Goal: Communication & Community: Answer question/provide support

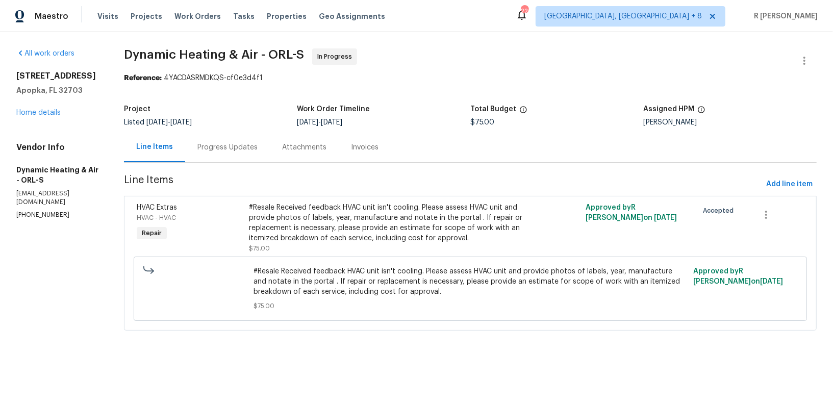
click at [252, 129] on div "Project Listed 8/14/2025 - 8/18/2025 Work Order Timeline 8/14/2025 - 8/18/2025 …" at bounding box center [470, 115] width 693 height 33
click at [232, 158] on div "Progress Updates" at bounding box center [227, 147] width 85 height 30
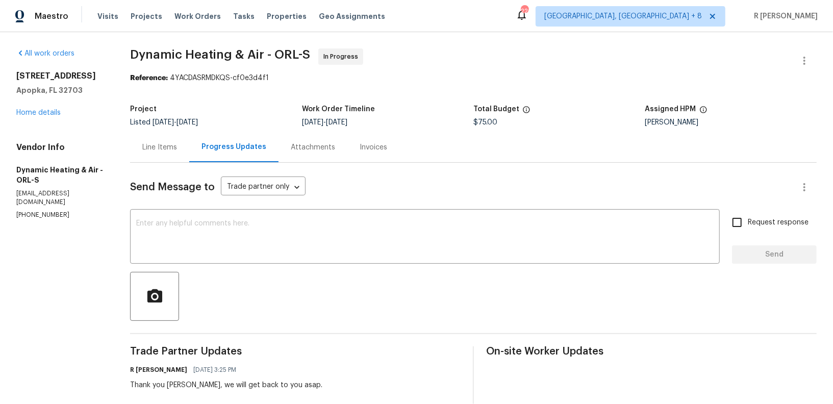
click at [164, 145] on div "Line Items" at bounding box center [159, 147] width 35 height 10
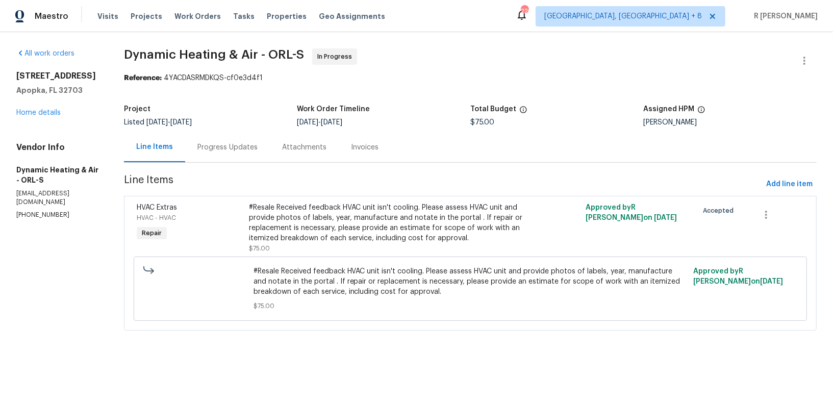
click at [397, 215] on div "#Resale Received feedback HVAC unit isn't cooling. Please assess HVAC unit and …" at bounding box center [386, 222] width 274 height 41
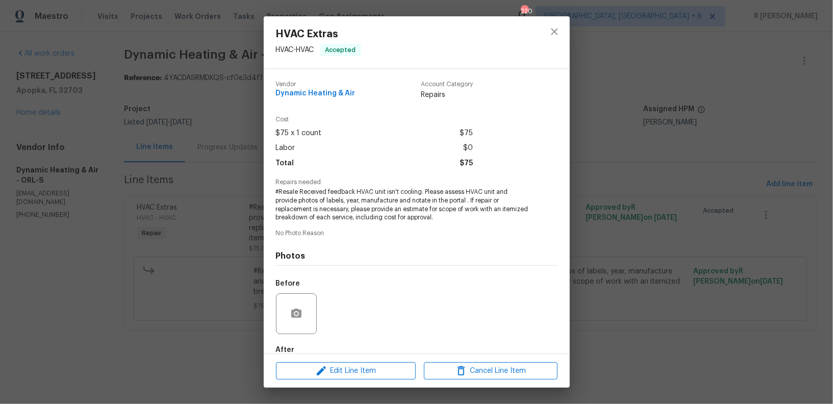
scroll to position [57, 0]
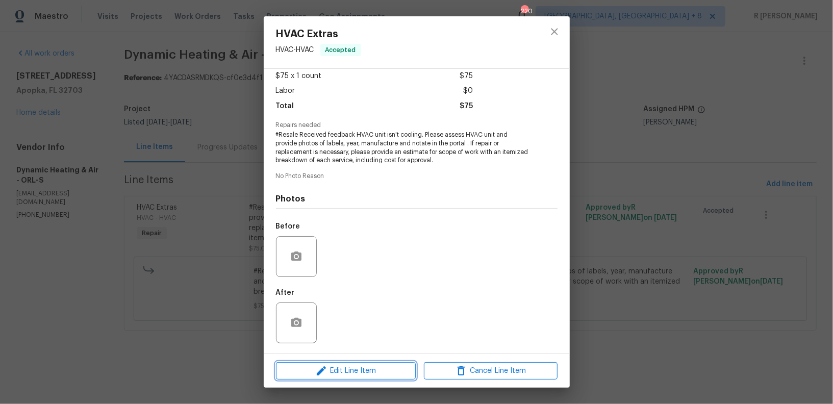
click at [376, 369] on span "Edit Line Item" at bounding box center [346, 371] width 134 height 13
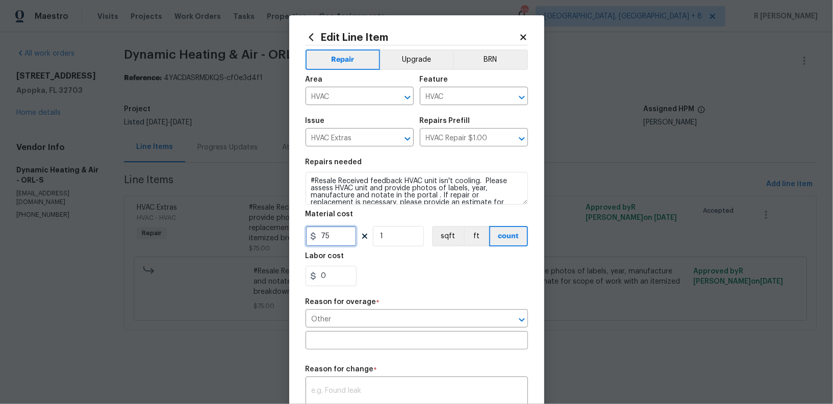
click at [334, 237] on input "75" at bounding box center [330, 236] width 51 height 20
type input "1349"
click at [359, 339] on input "text" at bounding box center [416, 342] width 222 height 16
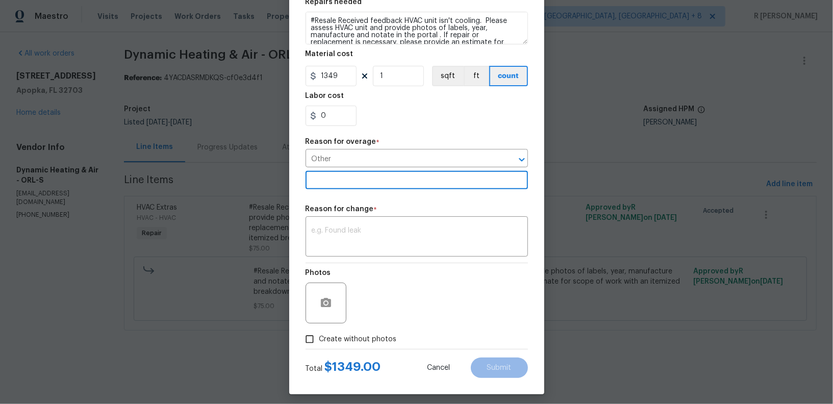
scroll to position [166, 0]
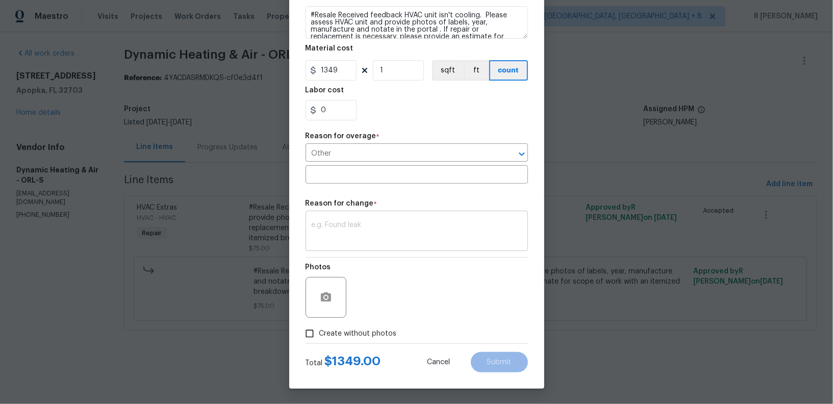
click at [357, 219] on div "x ​" at bounding box center [416, 232] width 222 height 38
paste textarea "(YK) Updated cost per BR team approval."
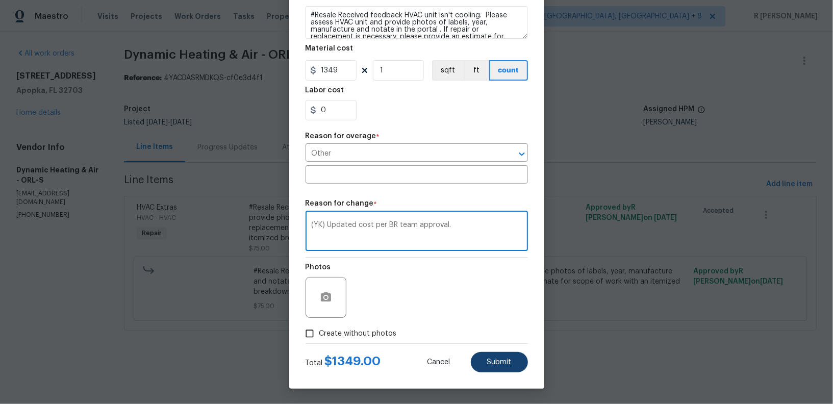
type textarea "(YK) Updated cost per BR team approval."
click at [495, 362] on span "Submit" at bounding box center [499, 362] width 24 height 8
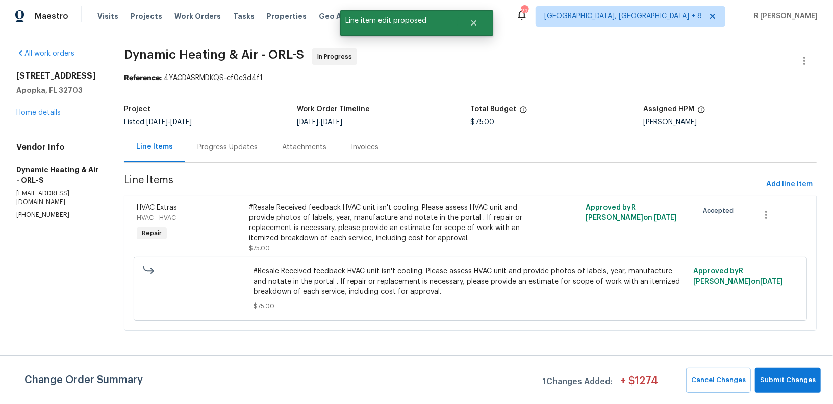
scroll to position [0, 0]
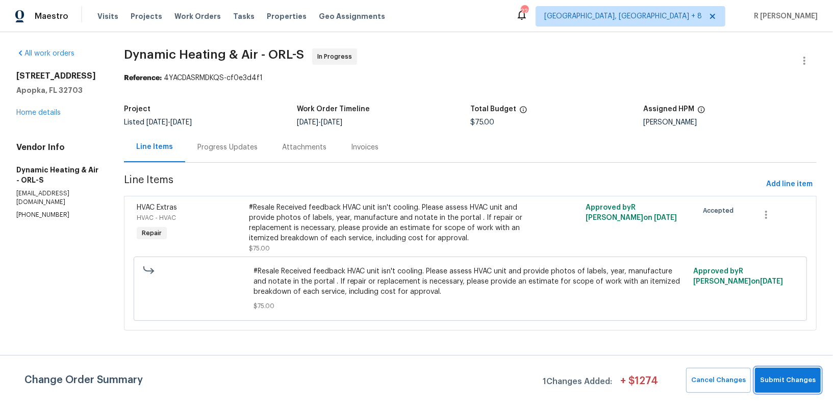
click at [786, 380] on span "Submit Changes" at bounding box center [788, 380] width 56 height 12
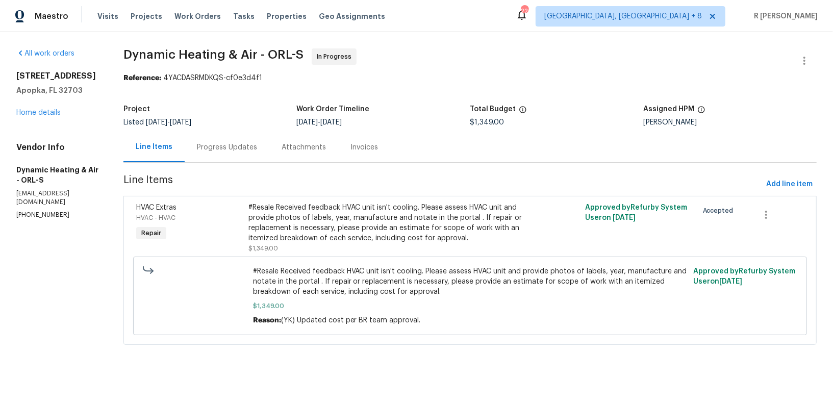
click at [213, 152] on div "Progress Updates" at bounding box center [227, 147] width 60 height 10
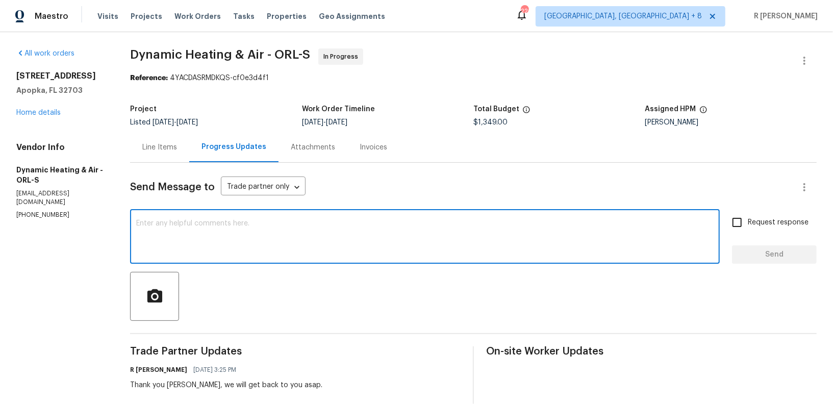
click at [340, 234] on textarea at bounding box center [424, 238] width 577 height 36
type textarea "Final cost has been updated, do keep us posted."
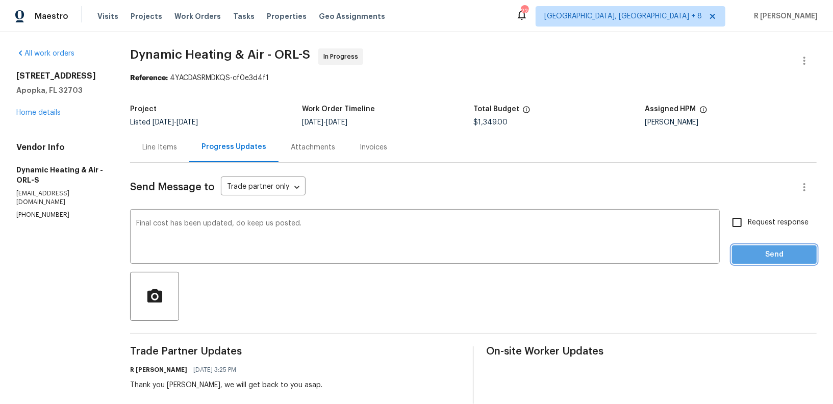
click at [756, 259] on span "Send" at bounding box center [774, 254] width 68 height 13
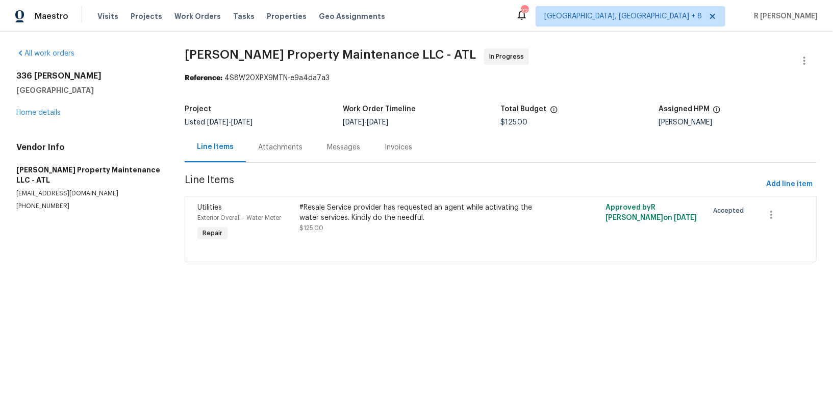
click at [327, 145] on div "Messages" at bounding box center [343, 147] width 33 height 10
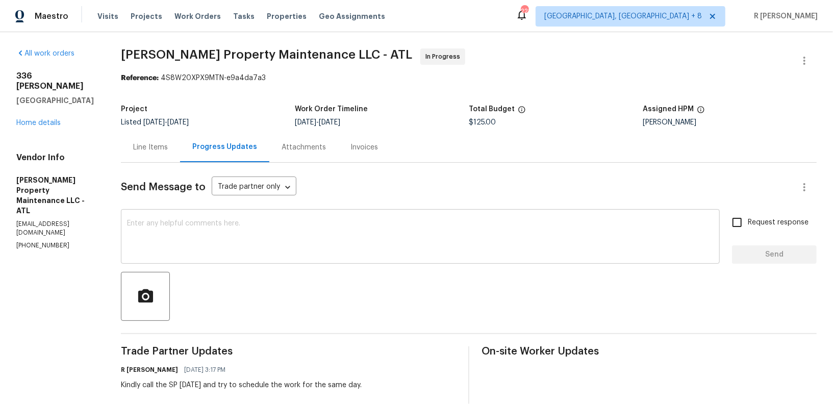
drag, startPoint x: 463, startPoint y: 243, endPoint x: 490, endPoint y: 280, distance: 46.0
click at [464, 244] on textarea at bounding box center [420, 238] width 586 height 36
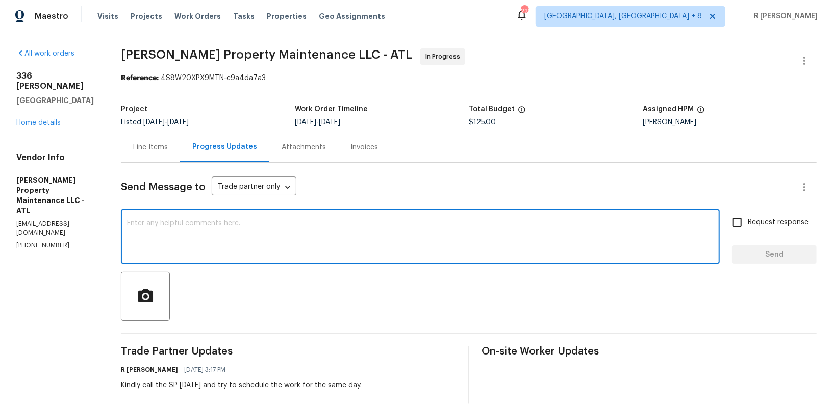
click at [39, 241] on p "(770) 235-8482" at bounding box center [56, 245] width 80 height 9
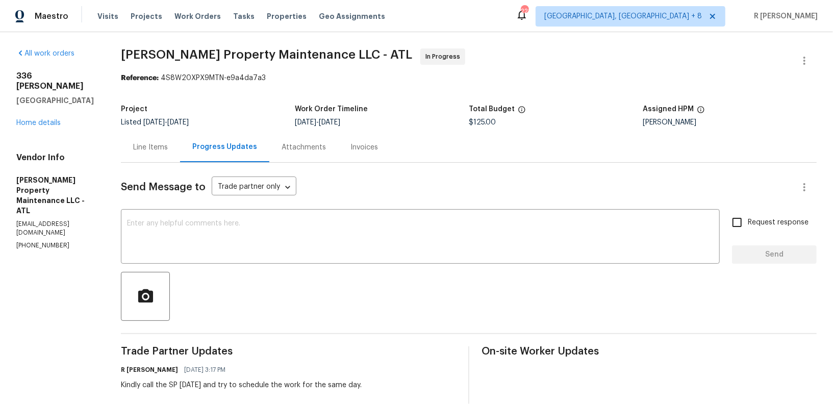
click at [39, 241] on p "(770) 235-8482" at bounding box center [56, 245] width 80 height 9
copy p "(770) 235-8482"
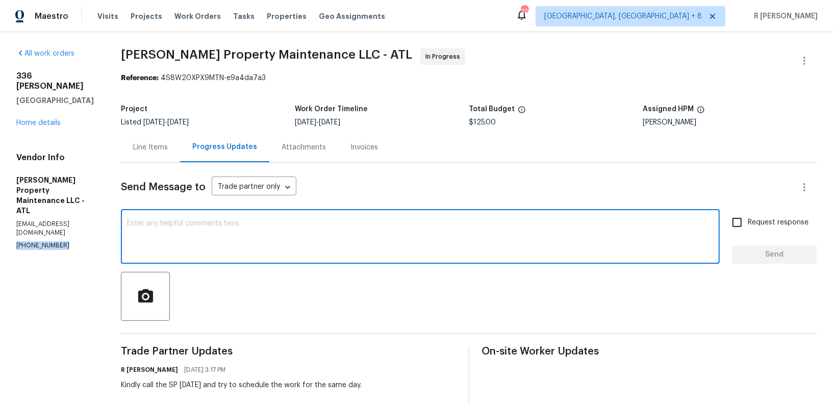
click at [345, 232] on textarea at bounding box center [420, 238] width 586 height 36
paste textarea "Hi Team, can we get a status update on the work order? Thanks!"
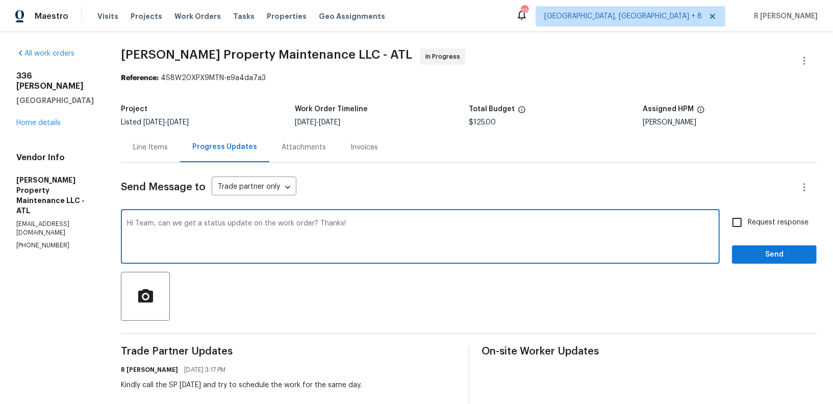
type textarea "Hi Team, can we get a status update on the work order? Thanks!"
click at [759, 215] on label "Request response" at bounding box center [767, 222] width 82 height 21
click at [748, 215] on input "Request response" at bounding box center [736, 222] width 21 height 21
checkbox input "true"
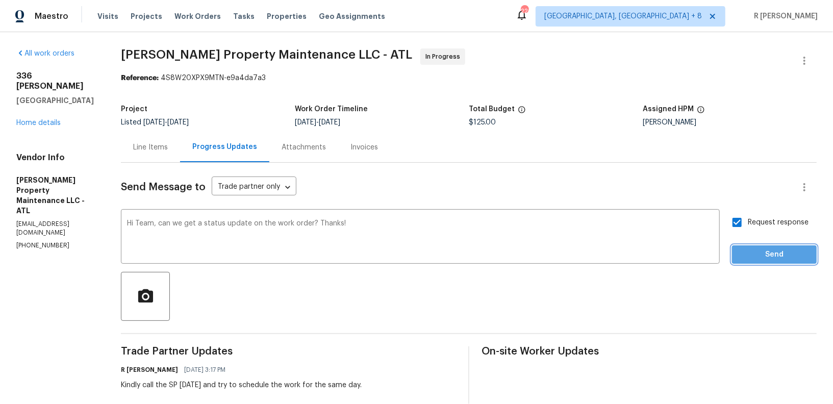
click at [762, 257] on span "Send" at bounding box center [774, 254] width 68 height 13
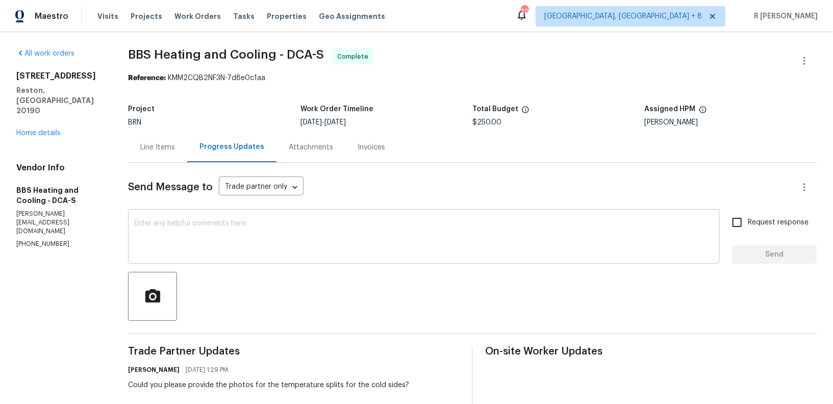
click at [342, 248] on textarea at bounding box center [423, 238] width 579 height 36
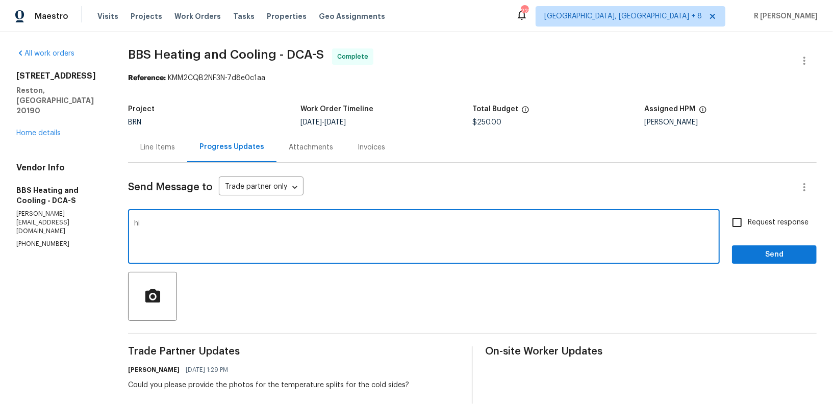
type textarea "h"
type textarea "Hi"
click at [171, 151] on div "Line Items" at bounding box center [157, 147] width 35 height 10
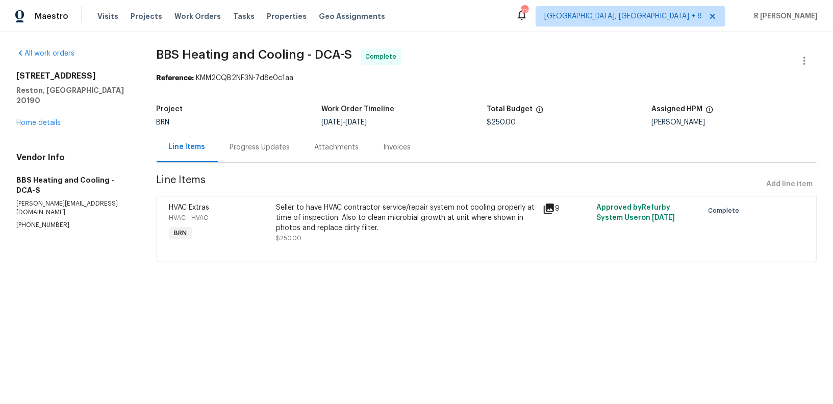
click at [412, 216] on div "Seller to have HVAC contractor service/repair system not cooling properly at ti…" at bounding box center [406, 217] width 261 height 31
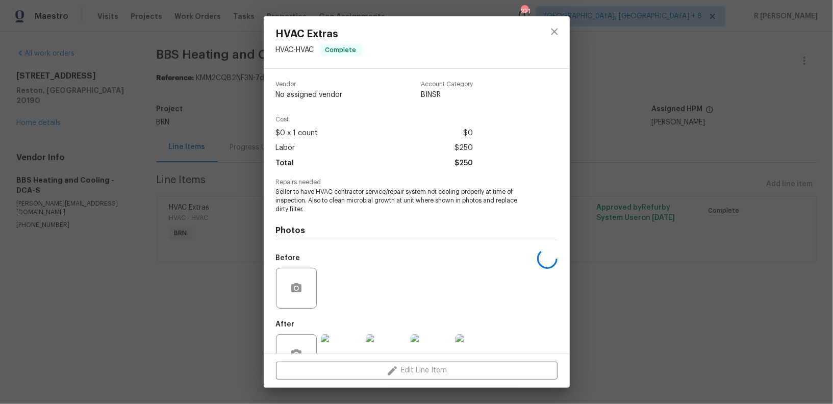
scroll to position [32, 0]
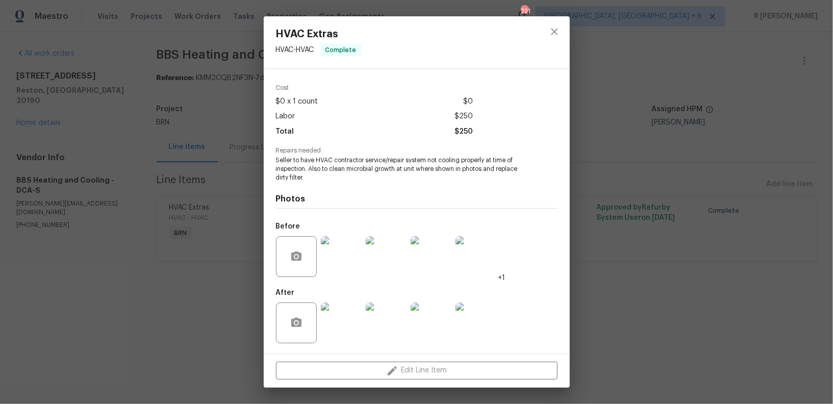
click at [361, 317] on img at bounding box center [341, 322] width 41 height 41
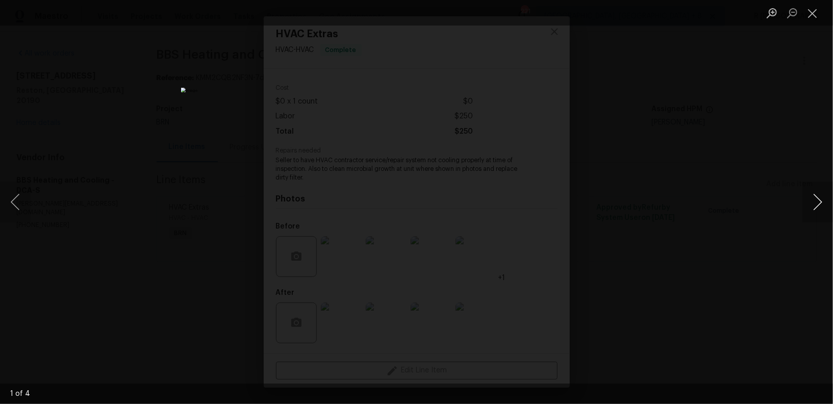
click at [818, 192] on button "Next image" at bounding box center [817, 202] width 31 height 41
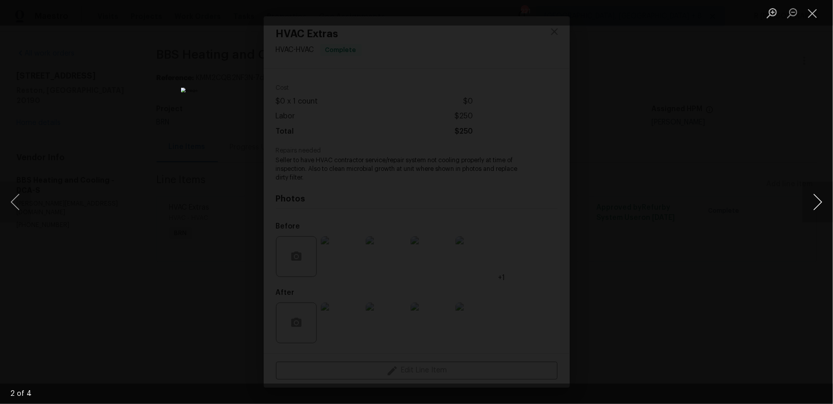
click at [824, 192] on button "Next image" at bounding box center [817, 202] width 31 height 41
click at [814, 198] on button "Next image" at bounding box center [817, 202] width 31 height 41
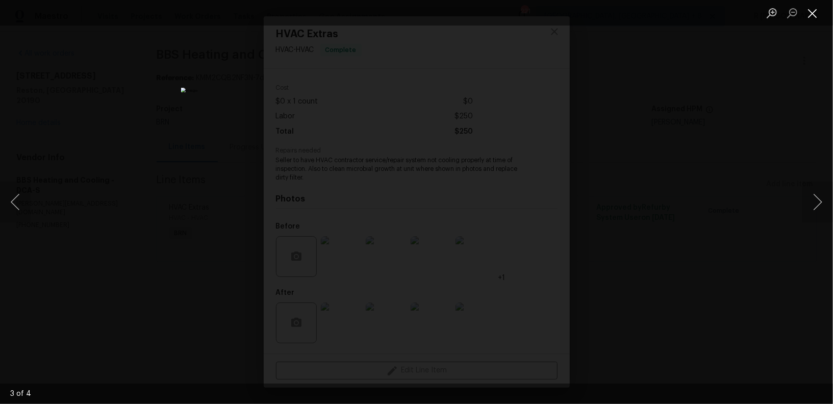
click at [812, 17] on button "Close lightbox" at bounding box center [812, 13] width 20 height 18
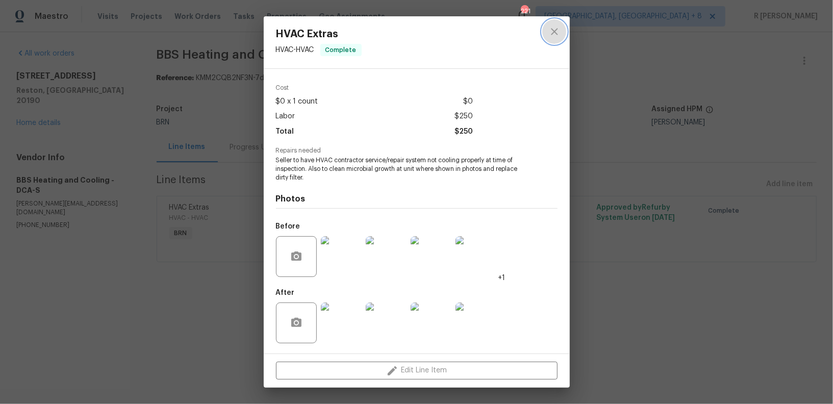
click at [555, 27] on icon "close" at bounding box center [554, 31] width 12 height 12
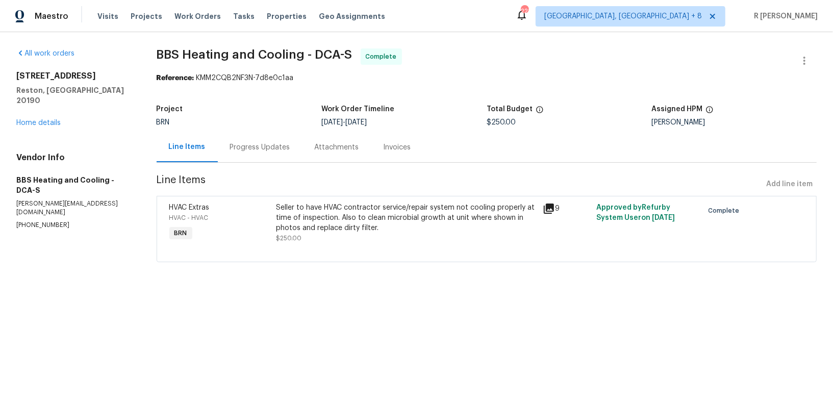
click at [251, 147] on div "Progress Updates" at bounding box center [260, 147] width 60 height 10
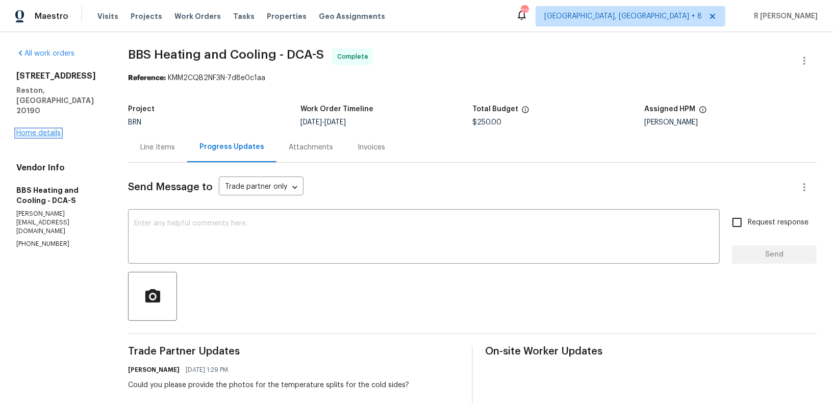
click at [38, 130] on link "Home details" at bounding box center [38, 133] width 44 height 7
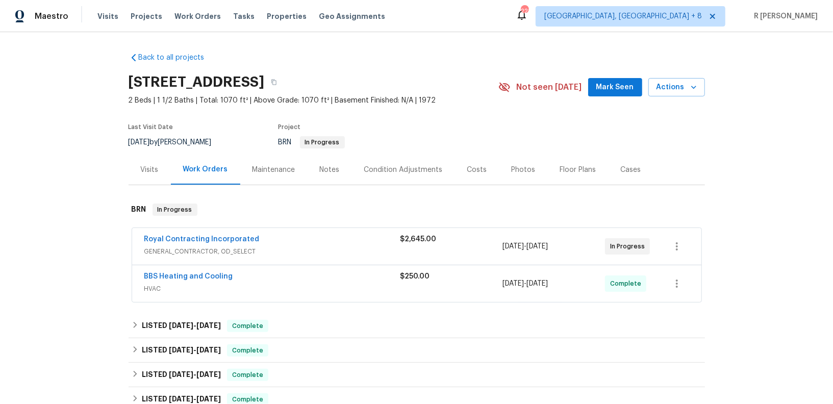
click at [291, 246] on div "Royal Contracting Incorporated" at bounding box center [272, 240] width 256 height 12
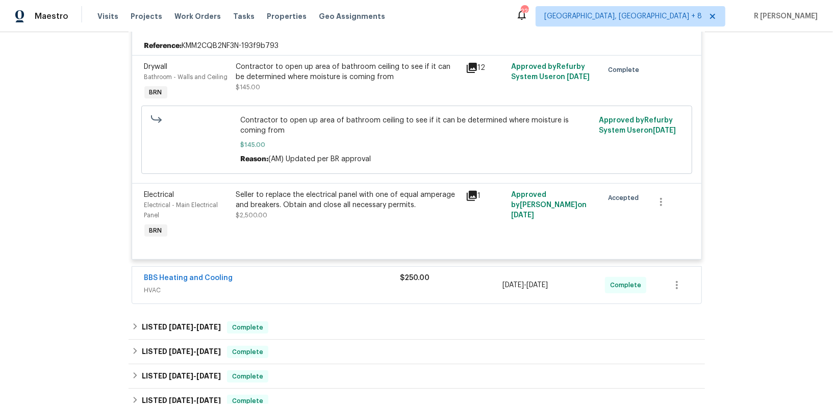
scroll to position [242, 0]
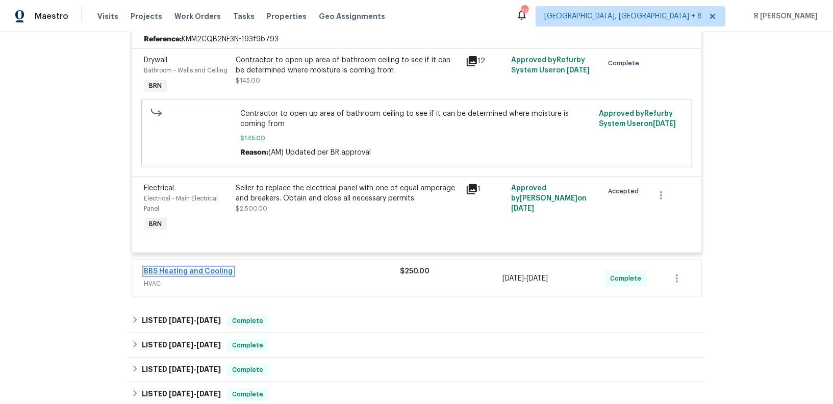
click at [166, 275] on link "BBS Heating and Cooling" at bounding box center [188, 271] width 89 height 7
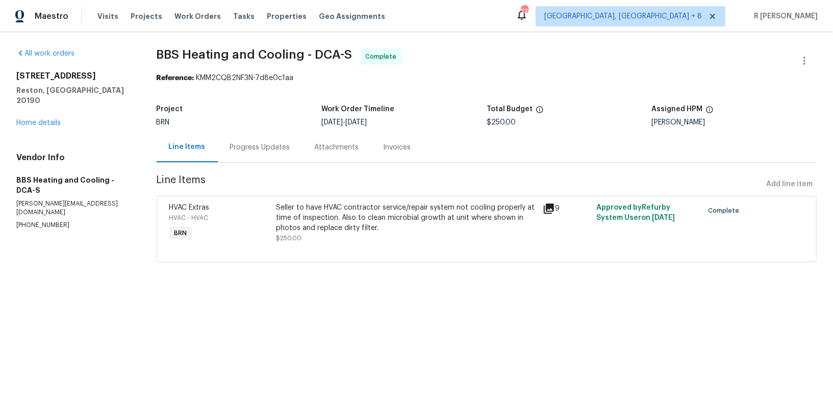
click at [261, 150] on div "Progress Updates" at bounding box center [260, 147] width 60 height 10
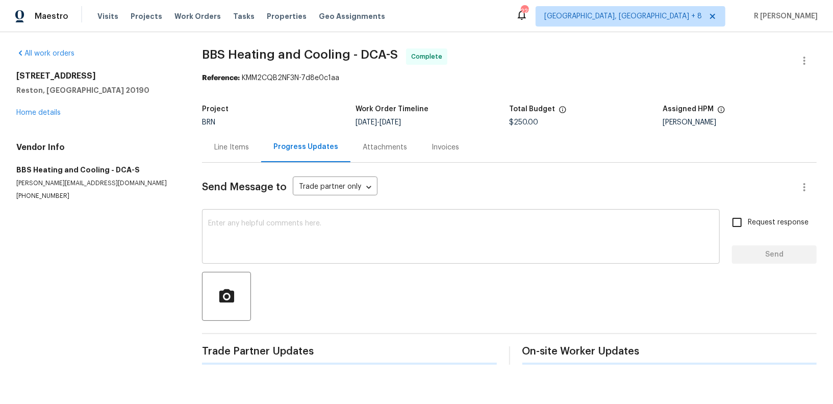
click at [336, 248] on textarea at bounding box center [460, 238] width 505 height 36
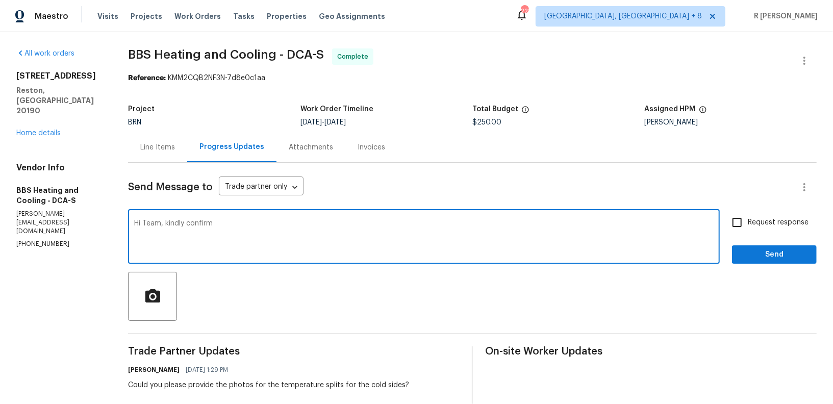
paste textarea "HVAC unit temperature controlled by the individual unit or by the building HOA?…"
type textarea "Hi Team, kindly confirm HVAC unit temperature controlled by the individual unit…"
click at [408, 247] on textarea at bounding box center [423, 238] width 579 height 36
paste textarea "Could you kindly confirm if the HVAC unit is temperature-controlled by the indi…"
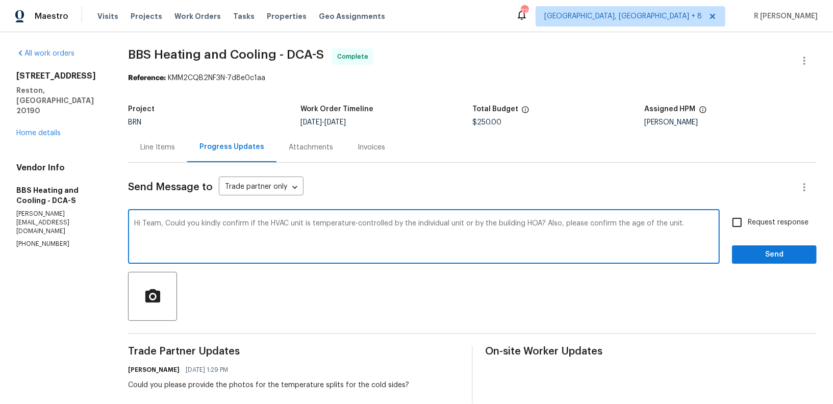
click at [183, 222] on textarea "Hi Team, Could you kindly confirm if the HVAC unit is temperature-controlled by…" at bounding box center [423, 238] width 579 height 36
type textarea "Hi Team, could you kindly confirm if the HVAC unit is temperature-controlled by…"
click at [770, 226] on span "Request response" at bounding box center [778, 222] width 61 height 11
click at [748, 226] on input "Request response" at bounding box center [736, 222] width 21 height 21
checkbox input "true"
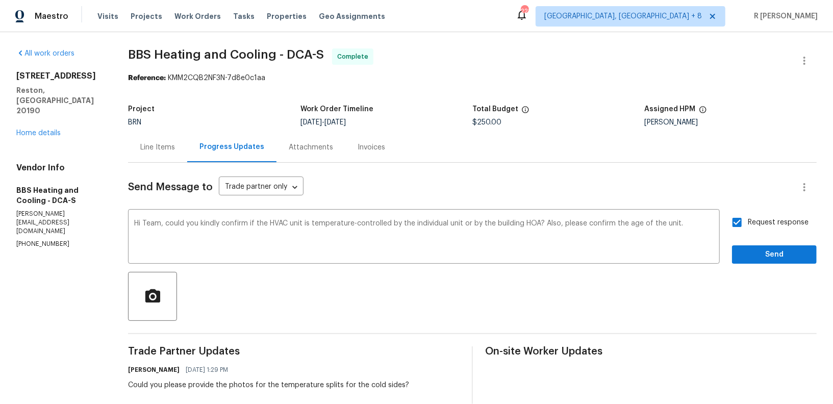
click at [765, 243] on div "Request response Send" at bounding box center [774, 238] width 85 height 52
click at [758, 252] on span "Send" at bounding box center [774, 254] width 68 height 13
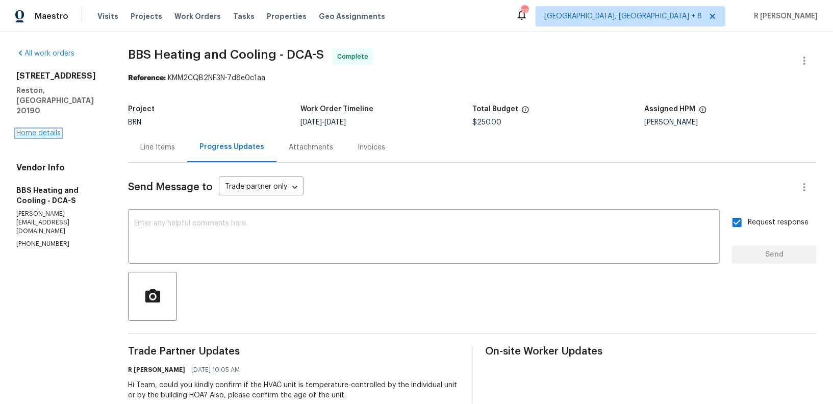
click at [45, 130] on link "Home details" at bounding box center [38, 133] width 44 height 7
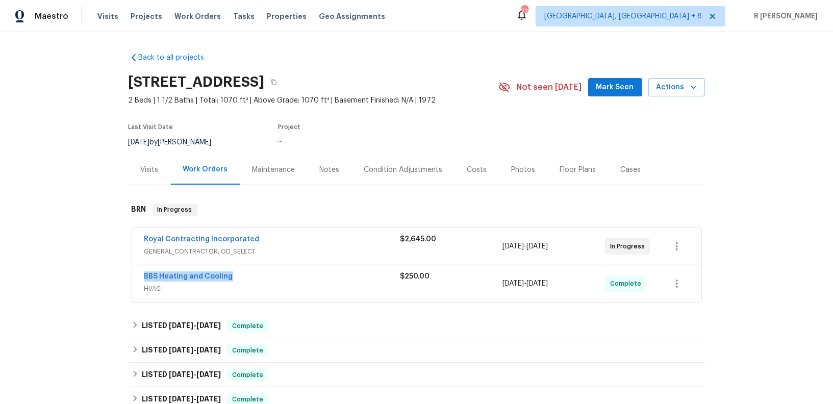
drag, startPoint x: 245, startPoint y: 286, endPoint x: 130, endPoint y: 284, distance: 115.3
click at [130, 284] on div "Royal Contracting Incorporated GENERAL_CONTRACTOR, OD_SELECT $2,645.00 8/5/2025…" at bounding box center [417, 266] width 576 height 80
copy link "BBS Heating and Cooling"
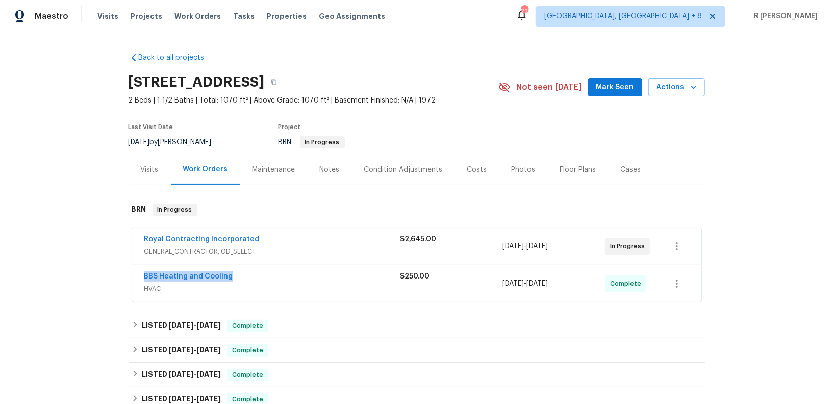
copy link "BBS Heating and Cooling"
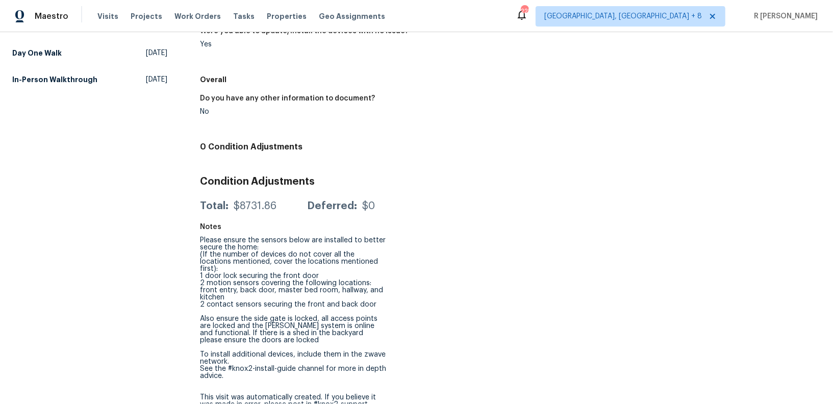
scroll to position [217, 0]
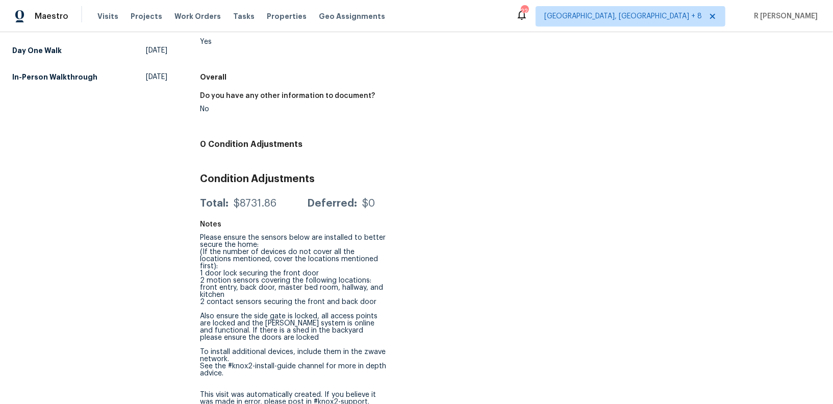
click at [521, 287] on div "Home Risk Change Response Completed: 8/20/2025, 12:28 AM to 8/20/2025, 12:30 AM…" at bounding box center [510, 123] width 621 height 576
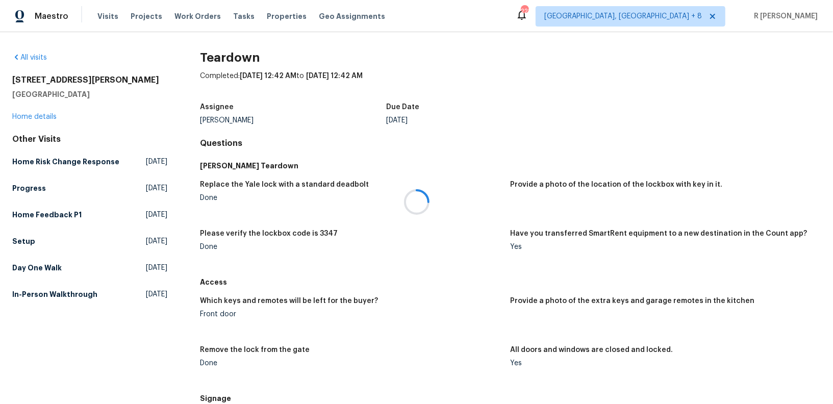
click at [24, 119] on div at bounding box center [416, 202] width 833 height 404
click at [31, 116] on div at bounding box center [416, 202] width 833 height 404
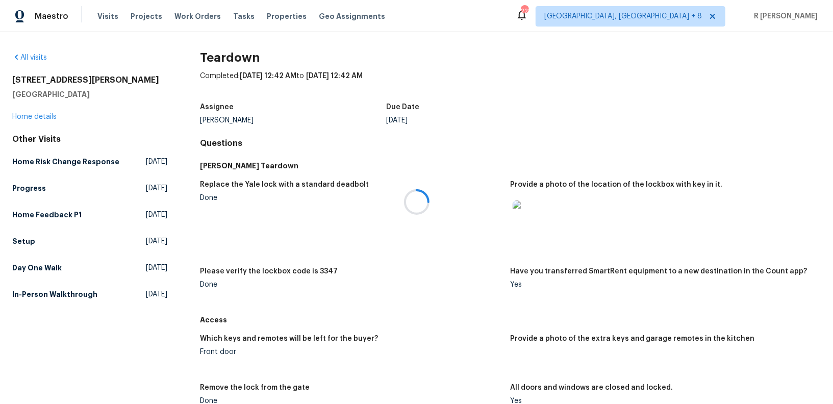
click at [34, 118] on div at bounding box center [416, 202] width 833 height 404
click at [19, 115] on div at bounding box center [416, 202] width 833 height 404
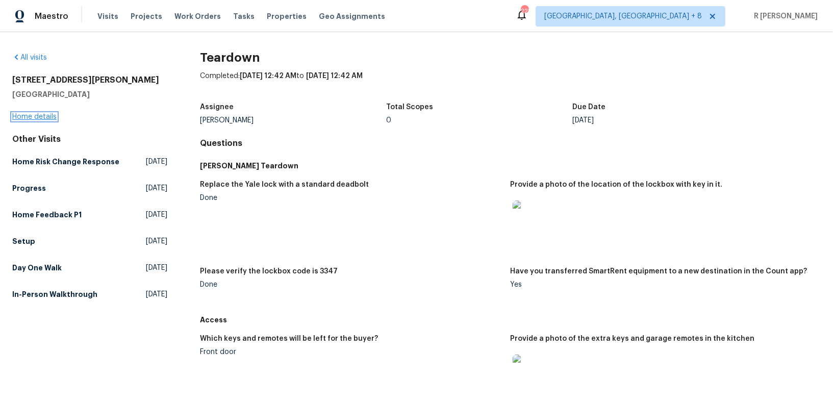
click at [29, 118] on link "Home details" at bounding box center [34, 116] width 44 height 7
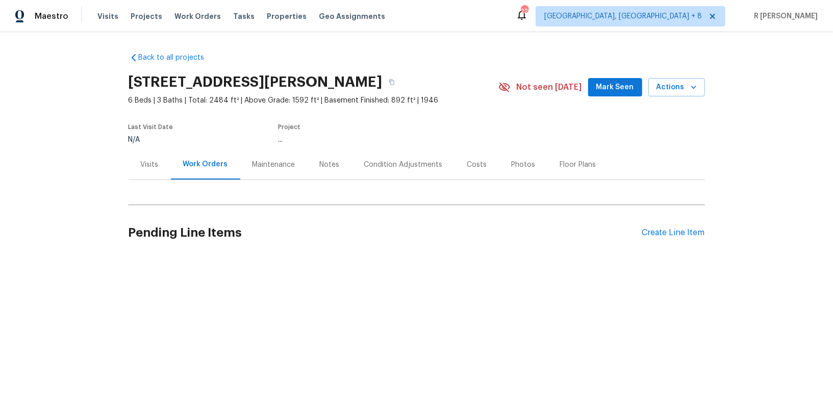
click at [353, 262] on div "Back to all projects 6019 Old Silver Hill Rd, District Heights, MD 20747 6 Beds…" at bounding box center [417, 154] width 576 height 220
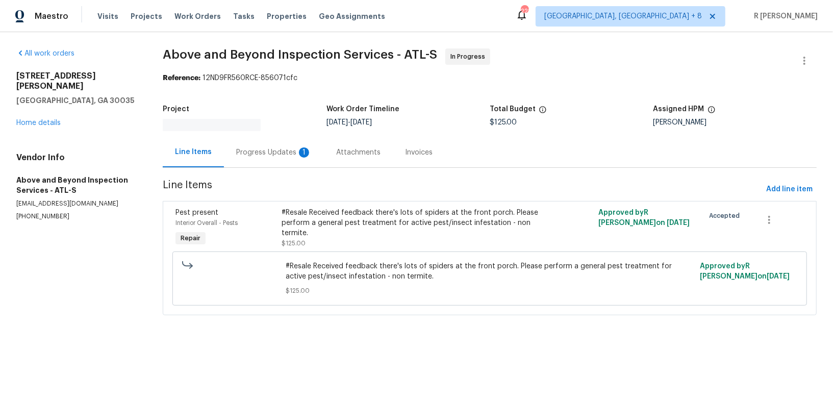
click at [287, 157] on div "Progress Updates 1" at bounding box center [273, 152] width 75 height 10
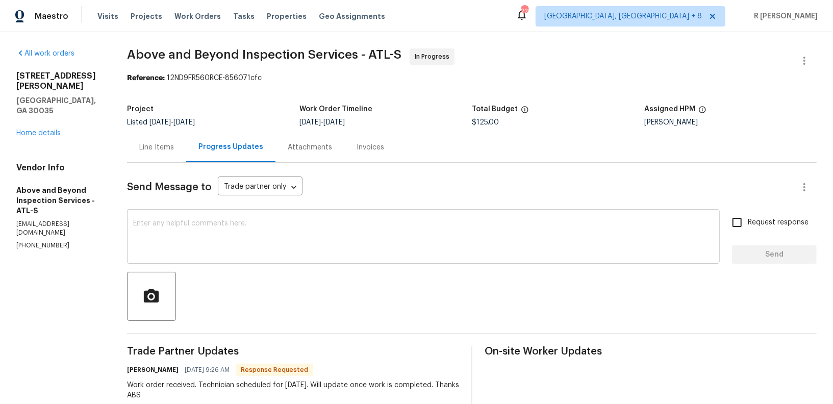
click at [309, 221] on textarea at bounding box center [423, 238] width 580 height 36
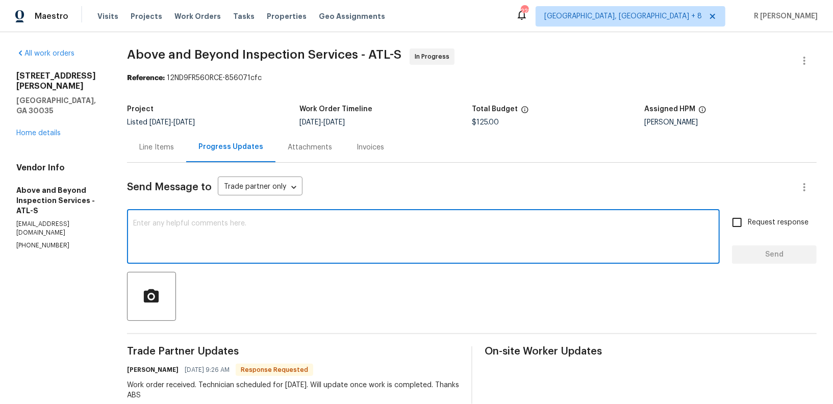
click at [309, 221] on textarea at bounding box center [423, 238] width 580 height 36
type textarea "Thank you Team."
click at [762, 221] on span "Request response" at bounding box center [778, 222] width 61 height 11
click at [748, 221] on input "Request response" at bounding box center [736, 222] width 21 height 21
checkbox input "true"
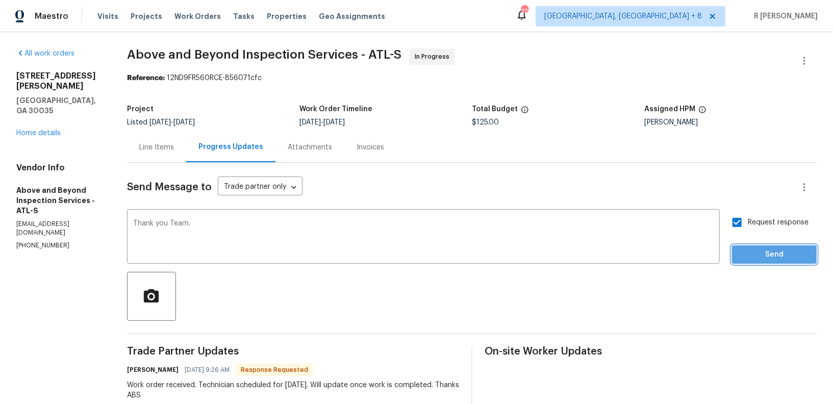
click at [762, 250] on span "Send" at bounding box center [774, 254] width 68 height 13
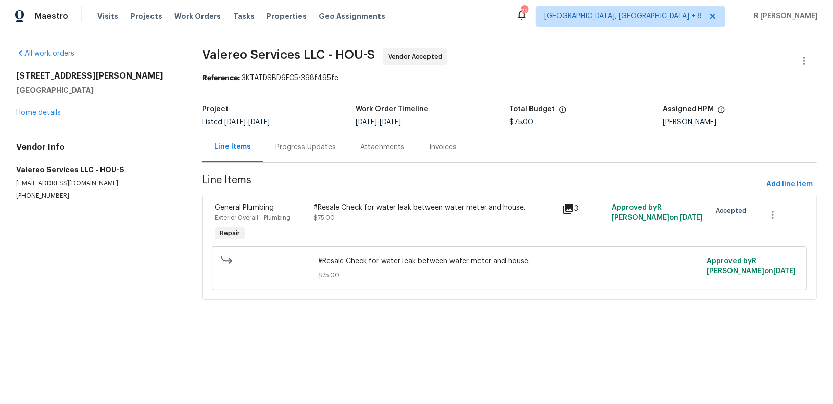
click at [316, 152] on div "Progress Updates" at bounding box center [305, 147] width 85 height 30
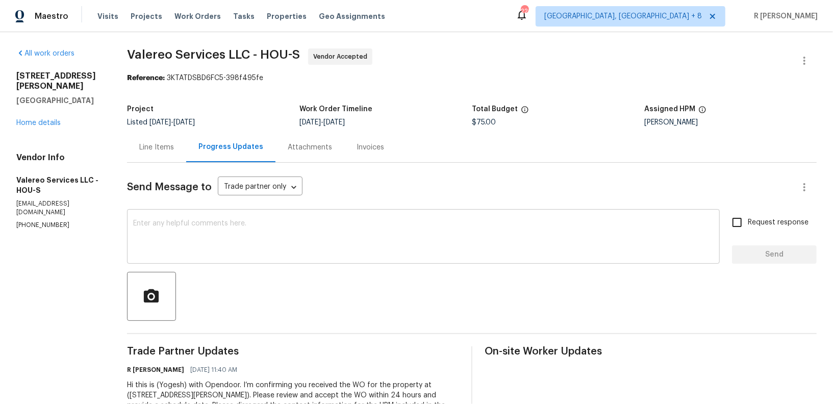
click at [271, 241] on textarea at bounding box center [423, 238] width 580 height 36
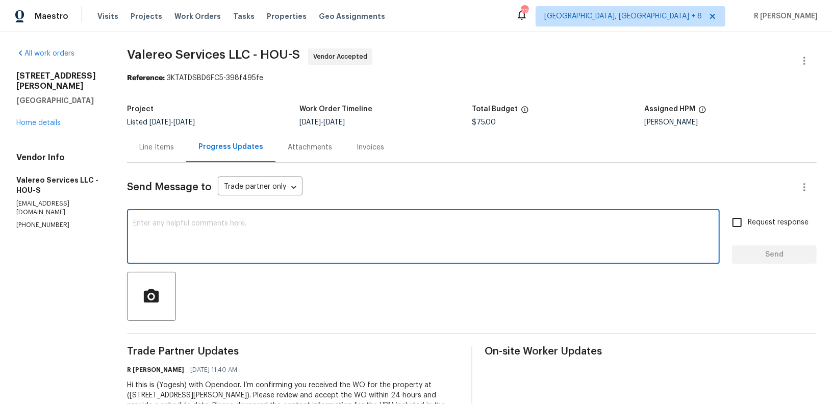
paste textarea "Hi Team, can we get a status update on the work order? Thanks!"
type textarea "Hi Team, can we get a status update on the work order? Thanks!"
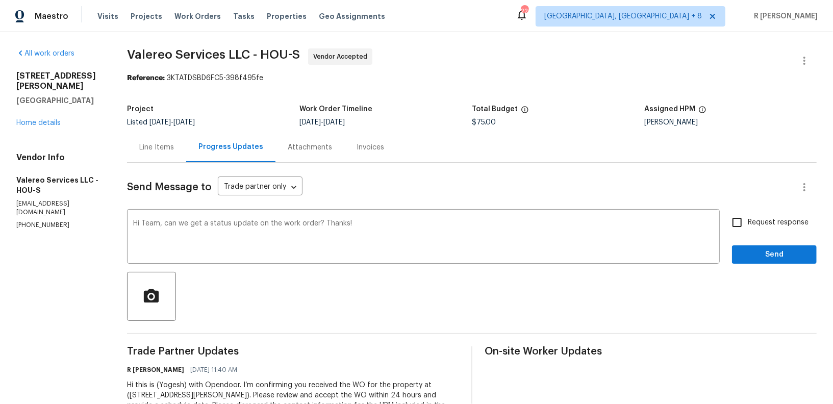
click at [771, 277] on div at bounding box center [471, 296] width 689 height 49
click at [766, 265] on div "Send Message to Trade partner only Trade partner only ​ Hi Team, can we get a s…" at bounding box center [471, 298] width 689 height 270
click at [768, 263] on button "Send" at bounding box center [774, 254] width 85 height 19
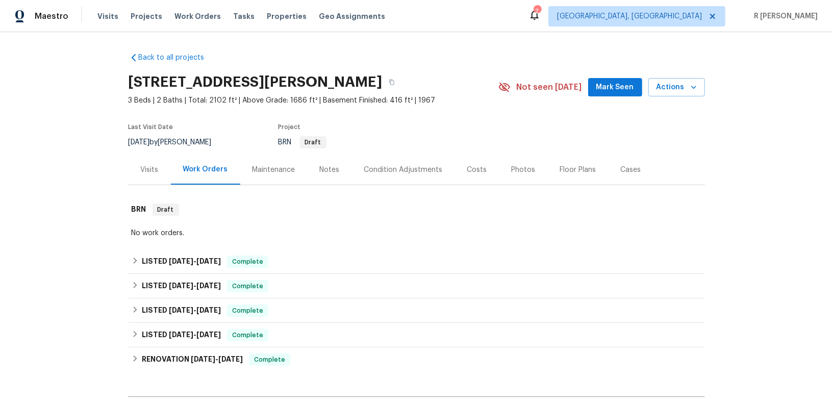
scroll to position [123, 0]
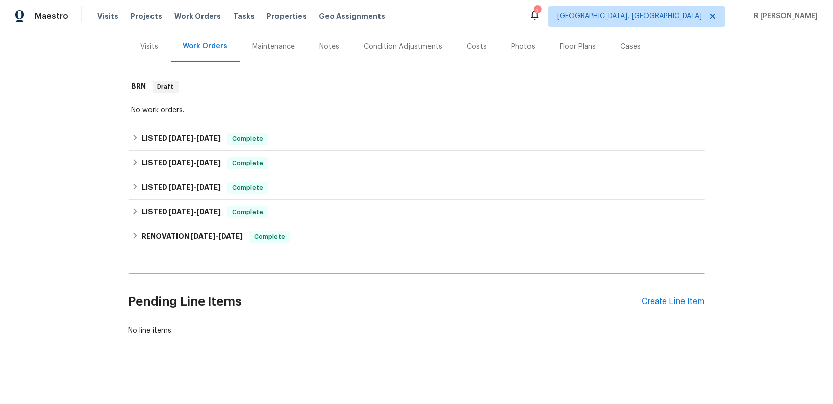
click at [546, 318] on h2 "Pending Line Items" at bounding box center [386, 301] width 514 height 47
click at [660, 297] on div "Create Line Item" at bounding box center [673, 302] width 63 height 10
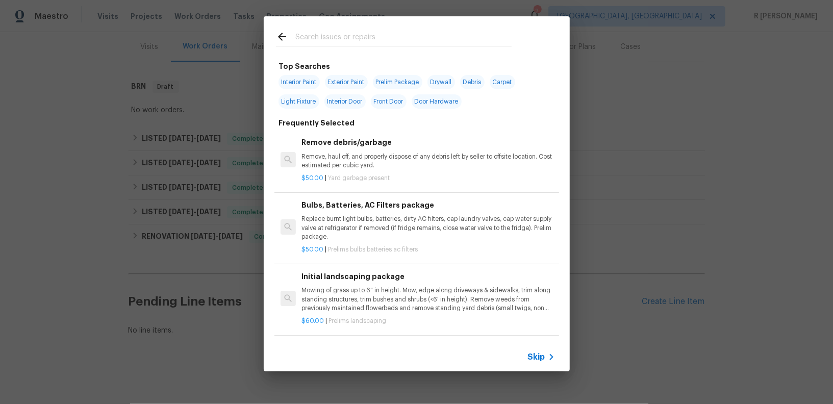
click at [390, 36] on input "text" at bounding box center [403, 38] width 216 height 15
click at [530, 357] on span "Skip" at bounding box center [536, 357] width 17 height 10
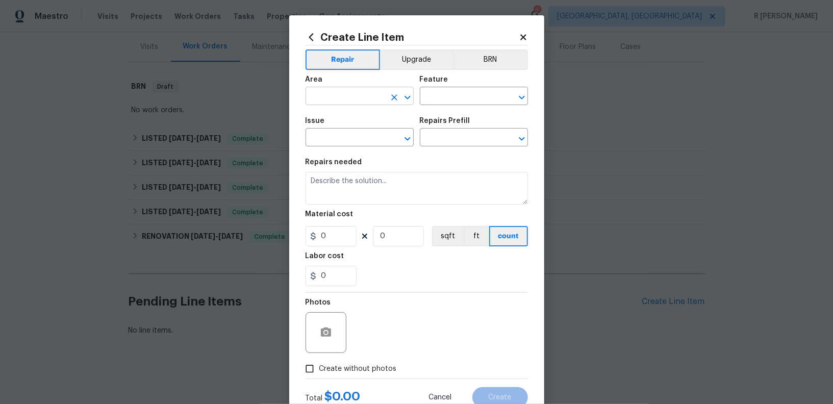
click at [350, 105] on input "text" at bounding box center [345, 97] width 80 height 16
click at [362, 139] on li "Exterior Overall" at bounding box center [359, 137] width 108 height 17
type input "Exterior Overall"
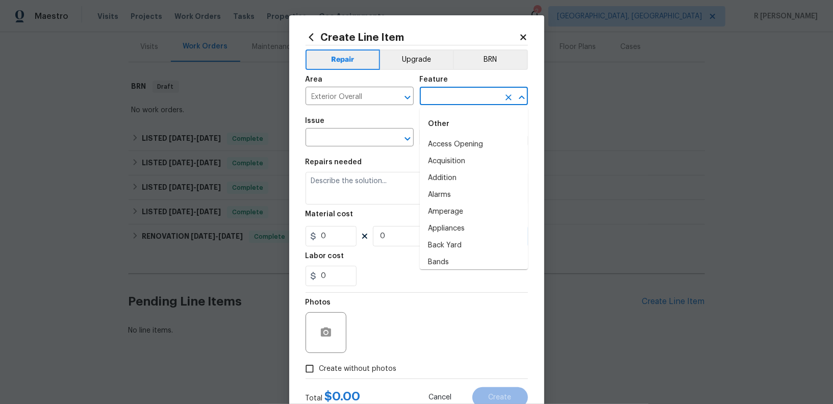
click at [474, 93] on input "text" at bounding box center [460, 97] width 80 height 16
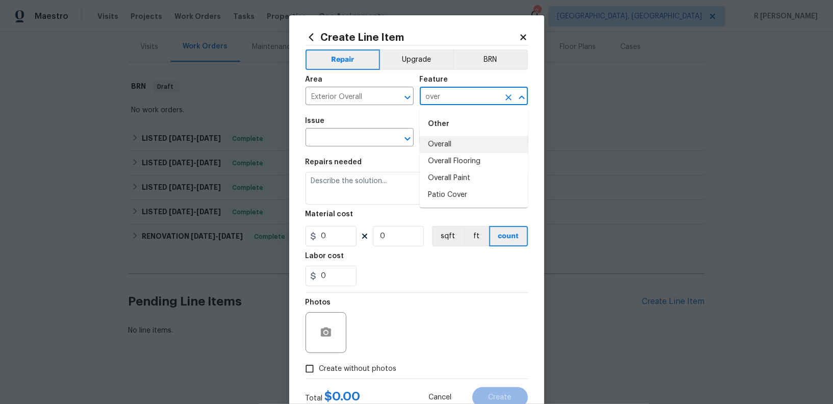
click at [466, 139] on li "Overall" at bounding box center [474, 144] width 108 height 17
type input "Overall"
click at [354, 146] on input "text" at bounding box center [345, 139] width 80 height 16
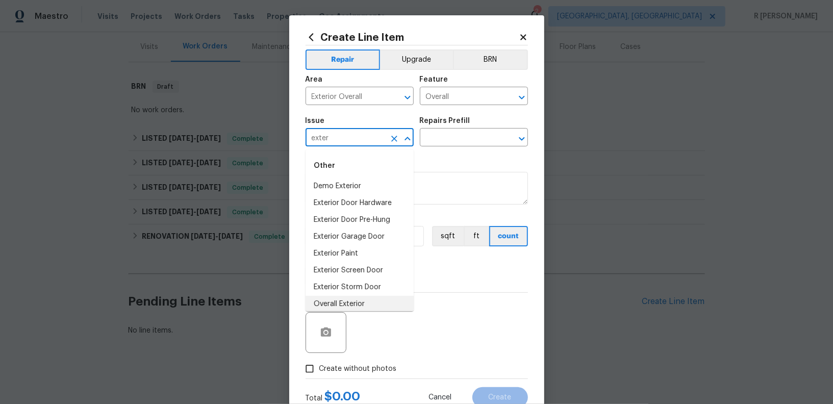
click at [367, 298] on li "Overall Exterior" at bounding box center [359, 304] width 108 height 17
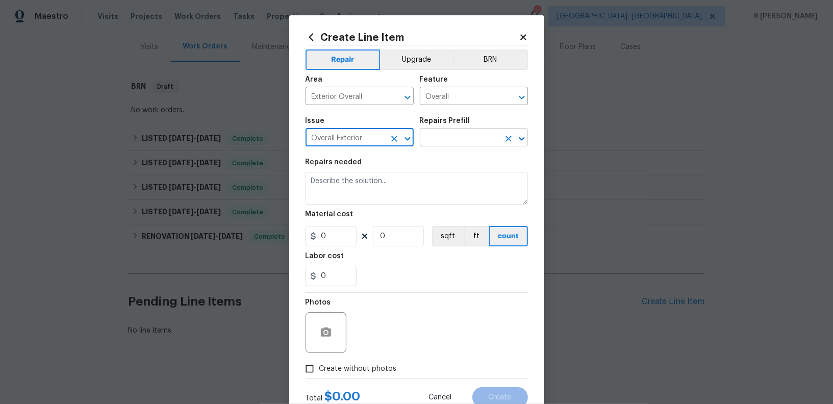
type input "Overall Exterior"
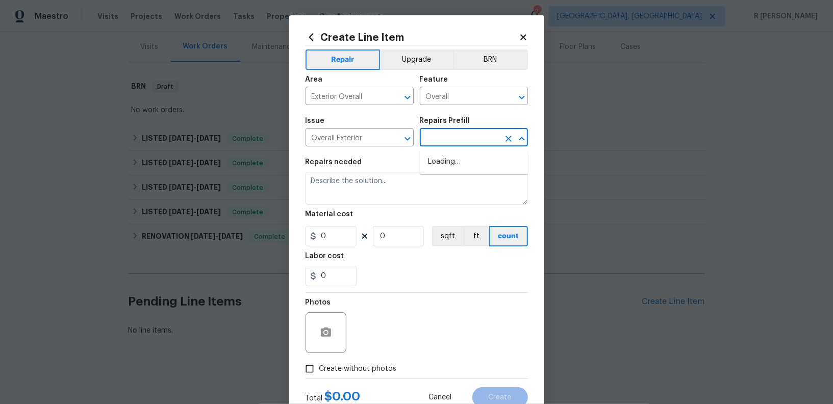
click at [472, 144] on input "text" at bounding box center [460, 139] width 80 height 16
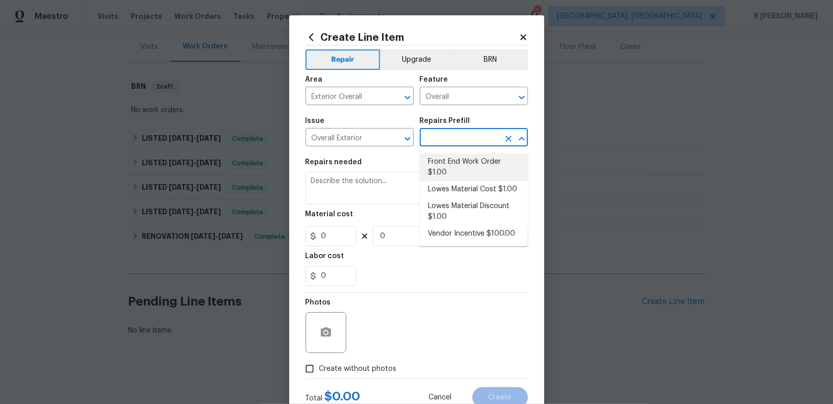
click at [456, 146] on input "text" at bounding box center [460, 139] width 80 height 16
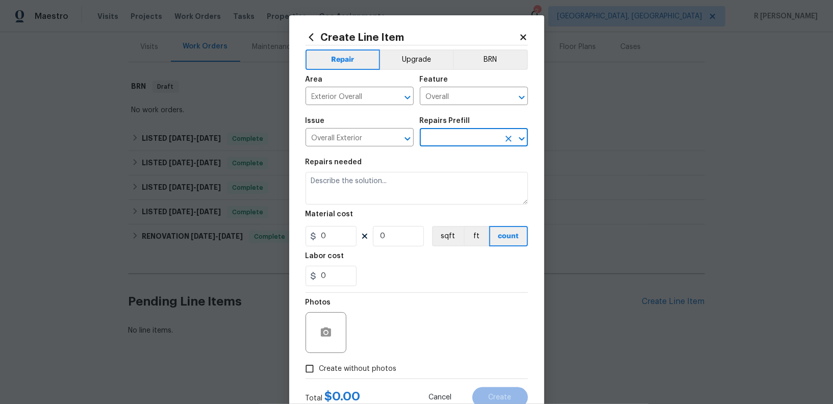
click at [456, 145] on input "text" at bounding box center [460, 139] width 80 height 16
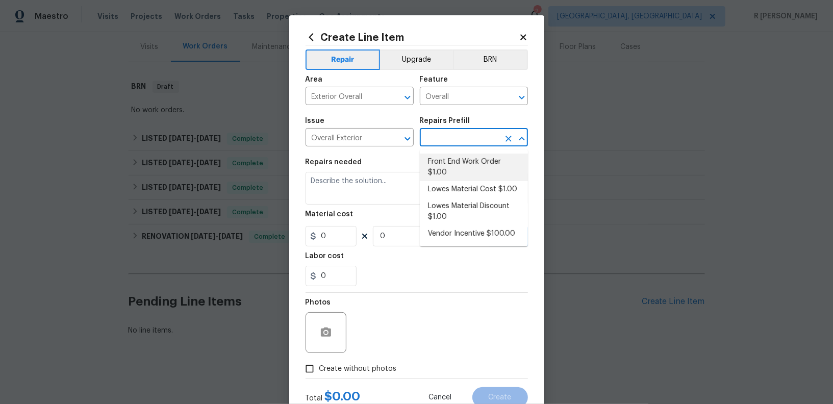
click at [458, 172] on li "Front End Work Order $1.00" at bounding box center [474, 167] width 108 height 28
type input "Front End Work Order $1.00"
type textarea "Placeholder line item for the creation of front end work orders."
type input "1"
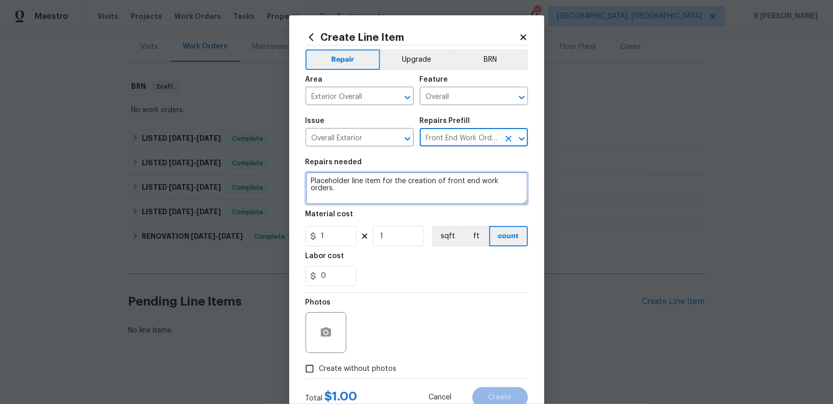
click at [426, 181] on textarea "Placeholder line item for the creation of front end work orders." at bounding box center [416, 188] width 222 height 33
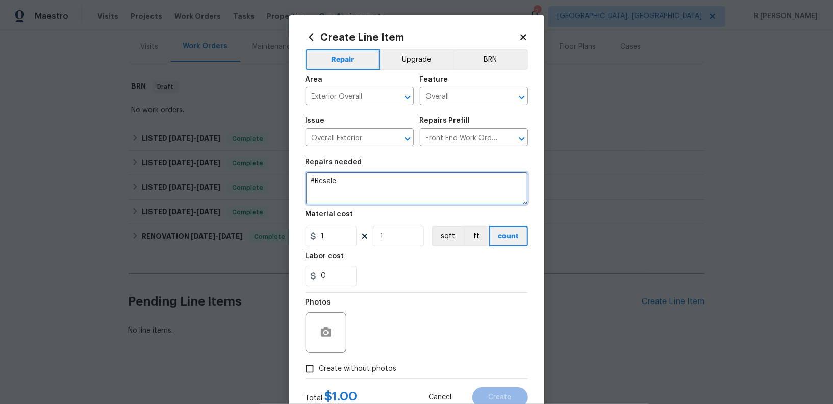
paste textarea "We had bad weather last night and there are tree limbs on top of the roof of Me…"
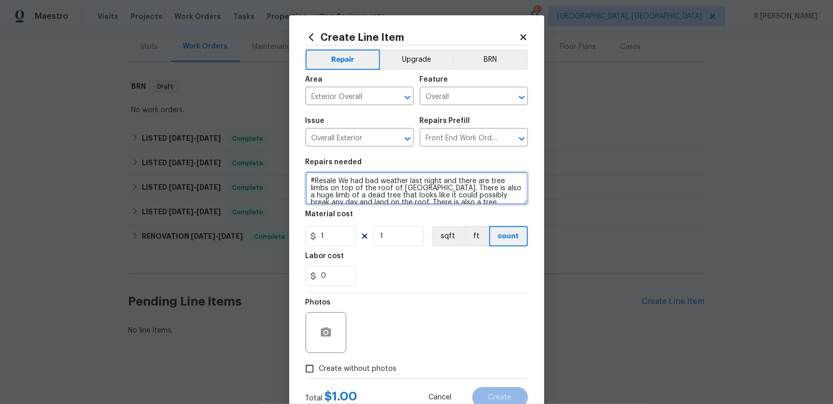
scroll to position [9, 0]
type textarea "#Resale We had bad weather last night and there are tree limbs on top of the ro…"
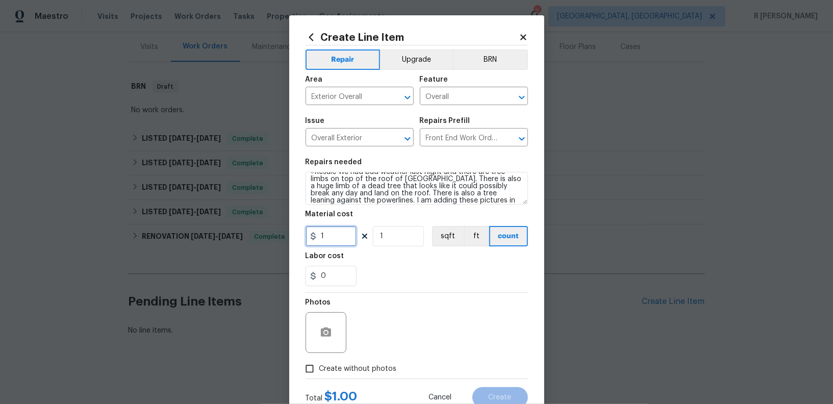
click at [326, 242] on input "1" at bounding box center [330, 236] width 51 height 20
type input "75"
click at [328, 327] on icon "button" at bounding box center [326, 332] width 12 height 12
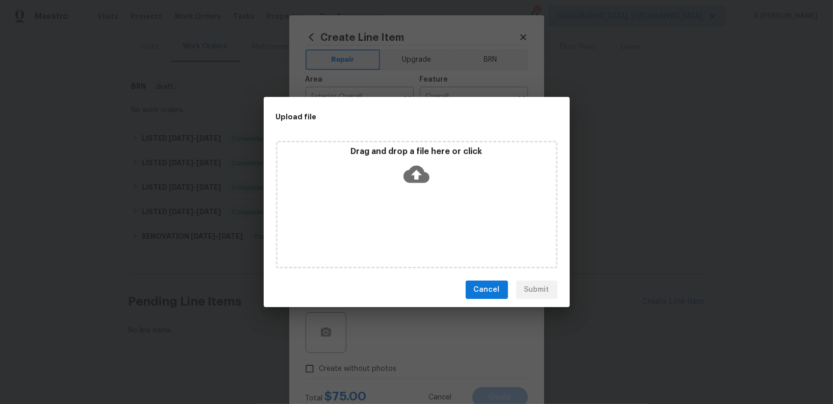
click at [413, 173] on icon at bounding box center [416, 174] width 26 height 26
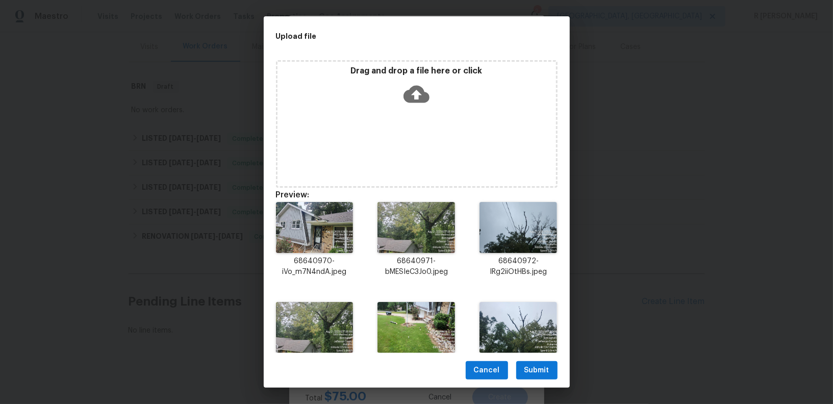
click at [528, 367] on span "Submit" at bounding box center [536, 370] width 25 height 13
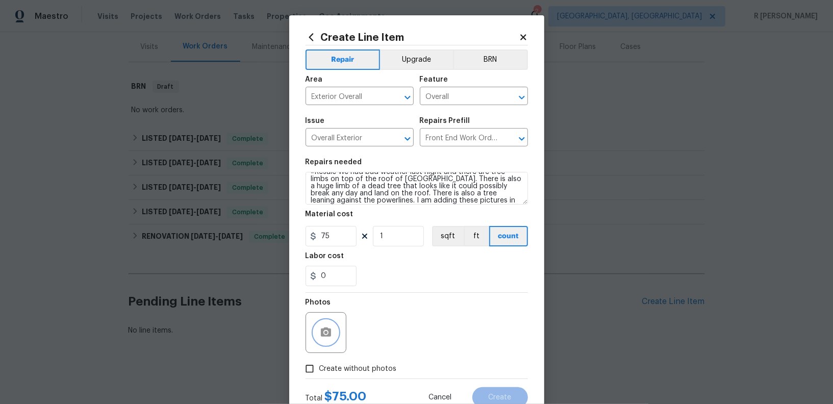
scroll to position [35, 0]
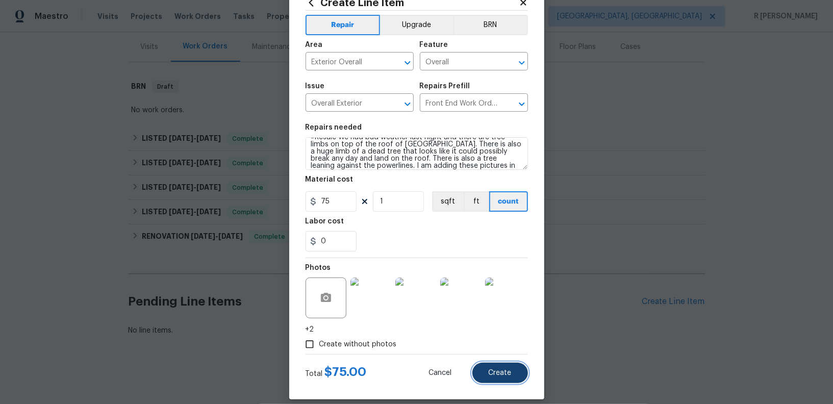
click at [485, 368] on button "Create" at bounding box center [500, 373] width 56 height 20
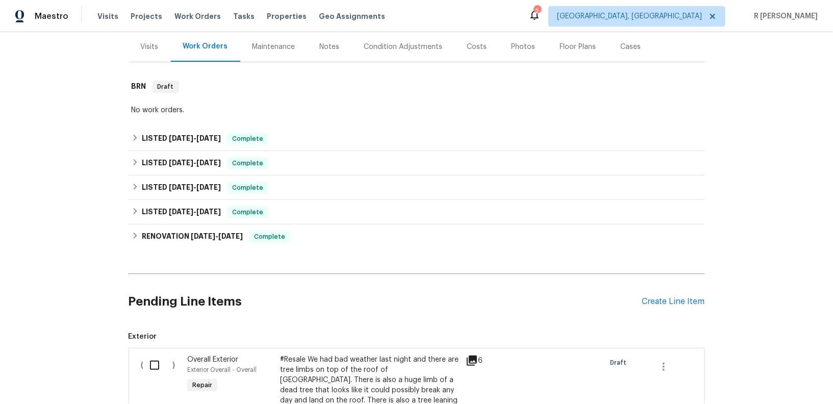
click at [153, 366] on input "checkbox" at bounding box center [158, 364] width 29 height 21
checkbox input "true"
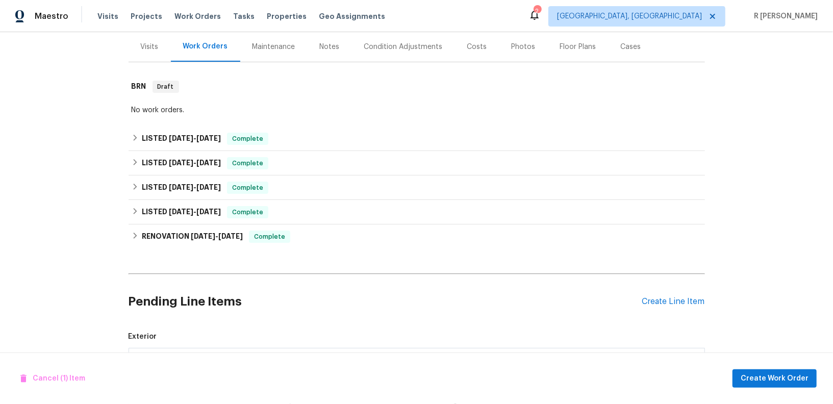
scroll to position [289, 0]
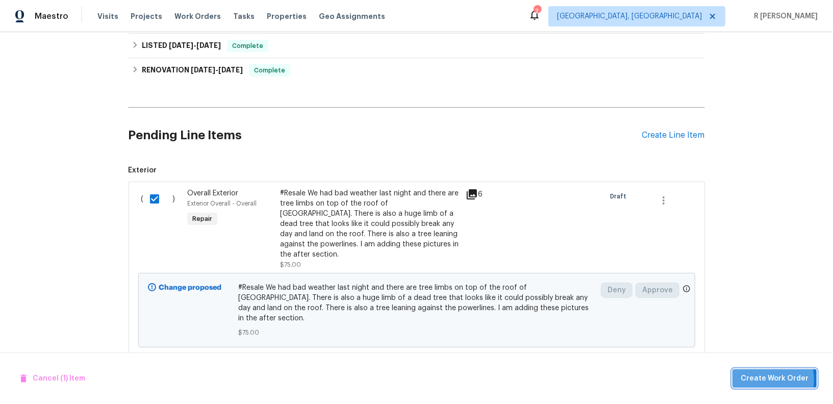
click at [758, 380] on span "Create Work Order" at bounding box center [774, 378] width 68 height 13
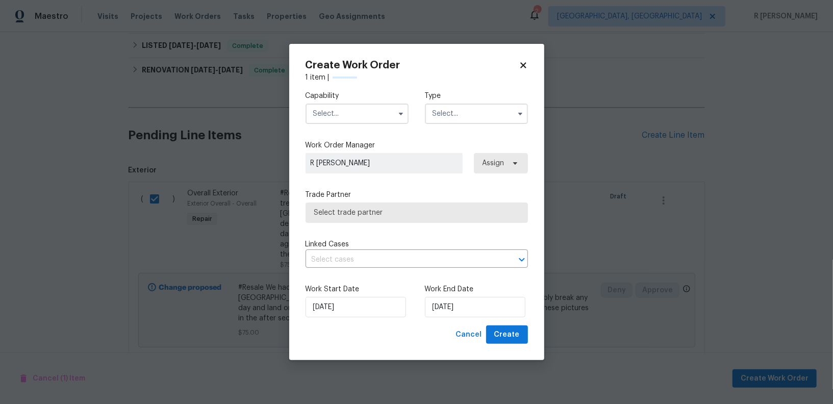
click at [355, 109] on input "text" at bounding box center [356, 114] width 103 height 20
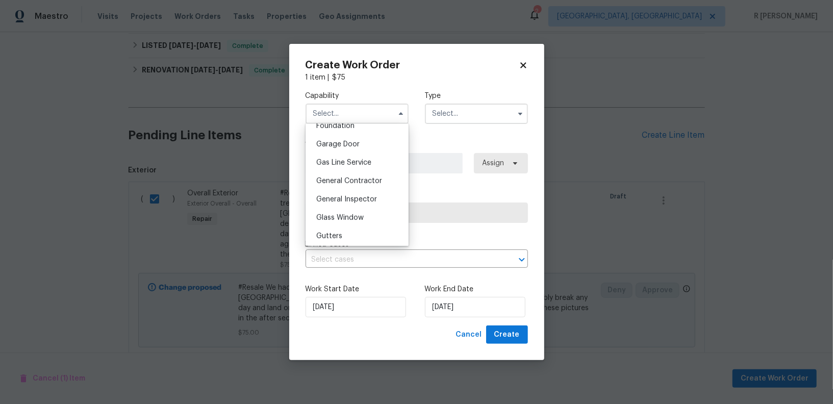
scroll to position [436, 0]
click at [354, 185] on span "General Contractor" at bounding box center [349, 186] width 66 height 7
type input "General Contractor"
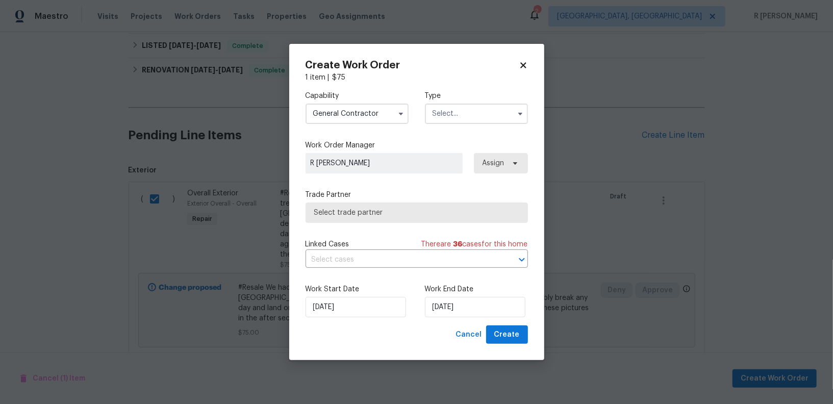
click at [477, 107] on input "text" at bounding box center [476, 114] width 103 height 20
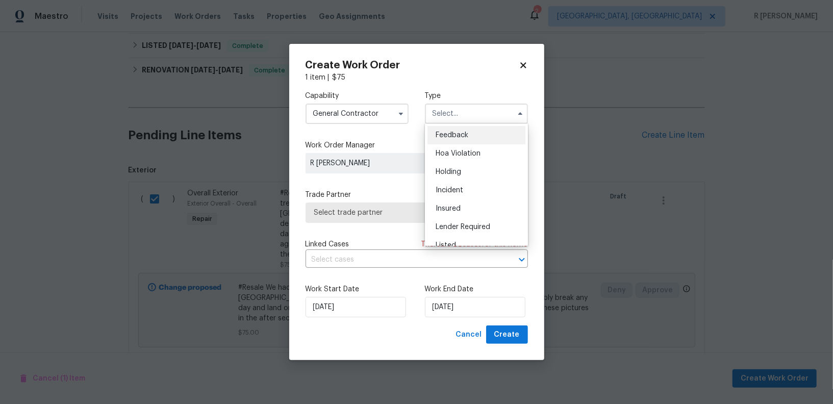
click at [468, 136] on div "Feedback" at bounding box center [476, 135] width 98 height 18
type input "Feedback"
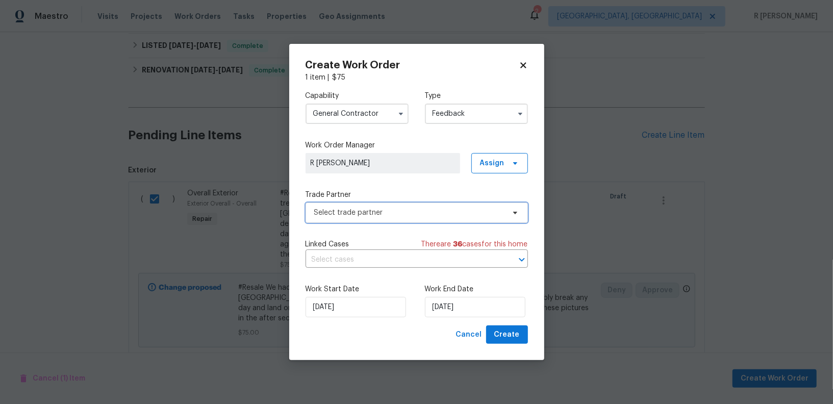
click at [364, 221] on span "Select trade partner" at bounding box center [416, 212] width 222 height 20
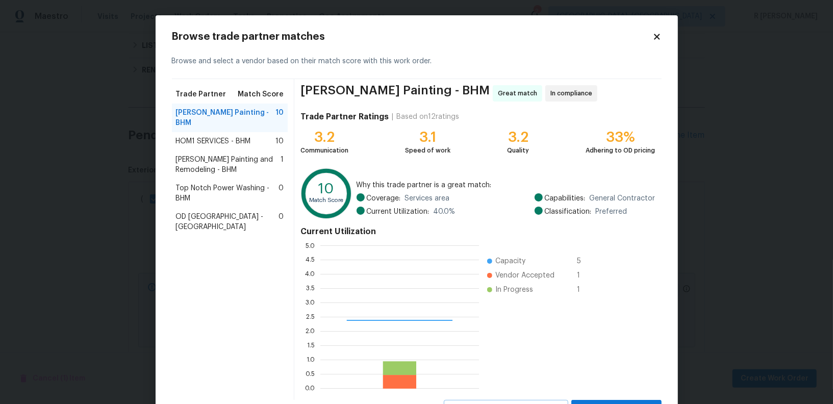
scroll to position [143, 159]
click at [202, 136] on span "HOM1 SERVICES - BHM" at bounding box center [213, 141] width 75 height 10
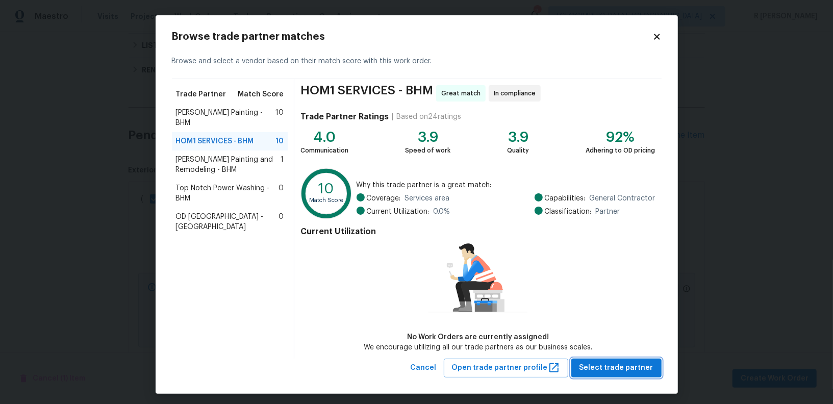
click at [597, 368] on span "Select trade partner" at bounding box center [616, 368] width 74 height 13
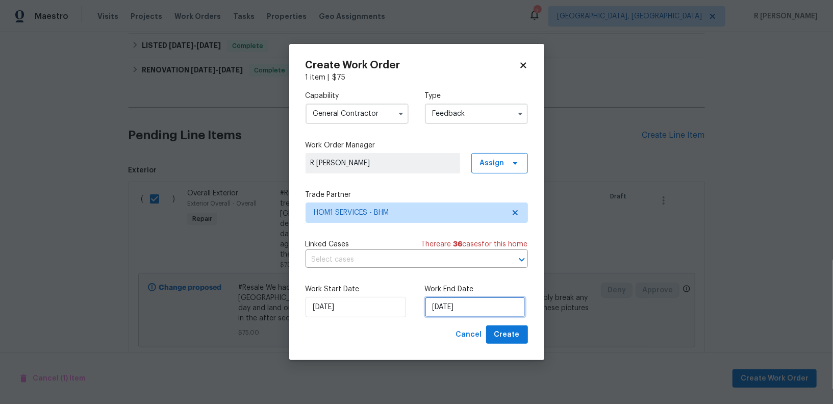
click at [452, 303] on input "21/08/2025" at bounding box center [475, 307] width 100 height 20
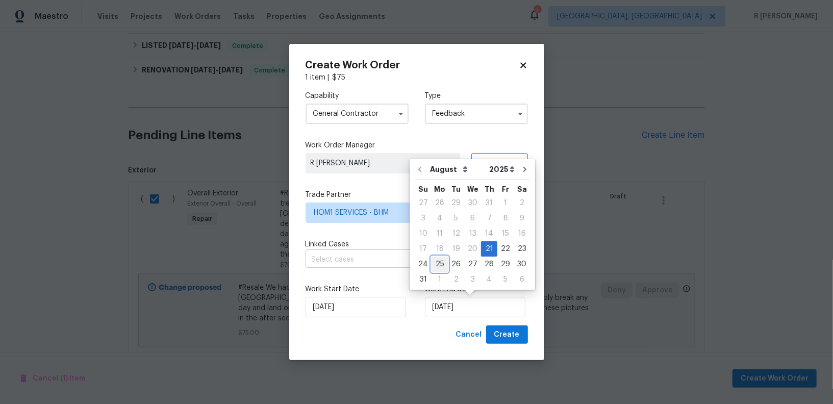
click at [438, 264] on div "25" at bounding box center [439, 264] width 16 height 14
type input "25/08/2025"
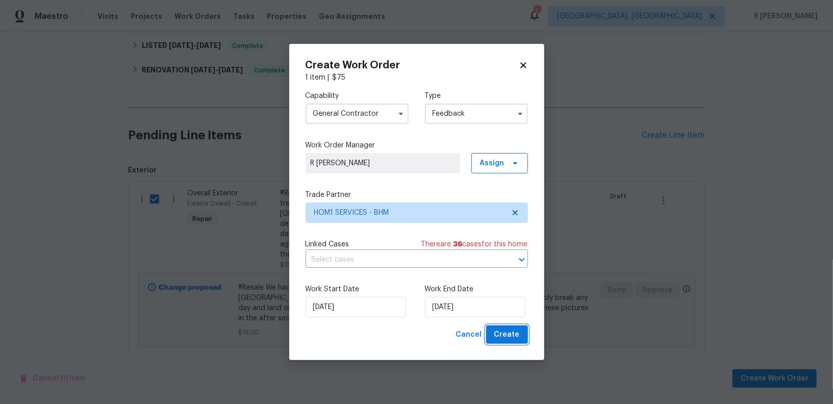
click at [519, 328] on span "Create" at bounding box center [506, 334] width 25 height 13
checkbox input "false"
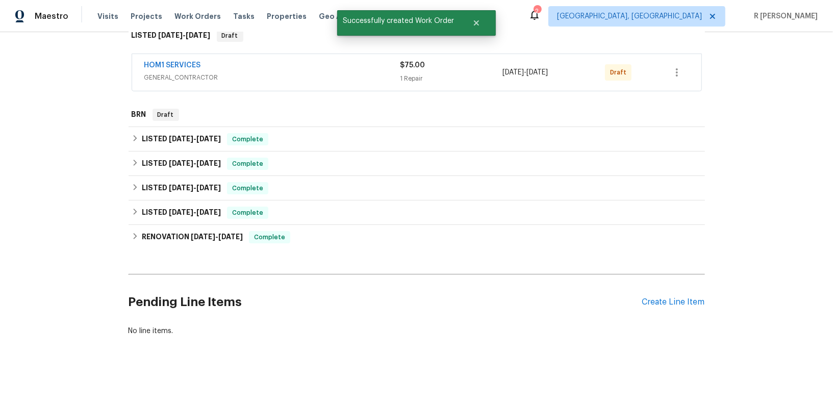
scroll to position [156, 0]
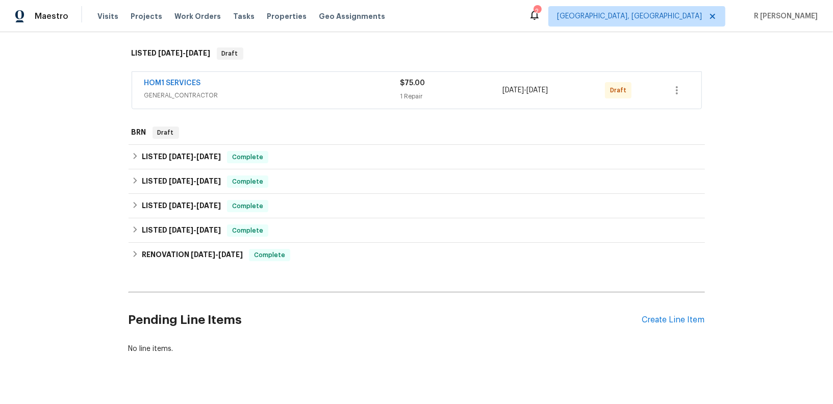
click at [169, 91] on span "GENERAL_CONTRACTOR" at bounding box center [272, 95] width 256 height 10
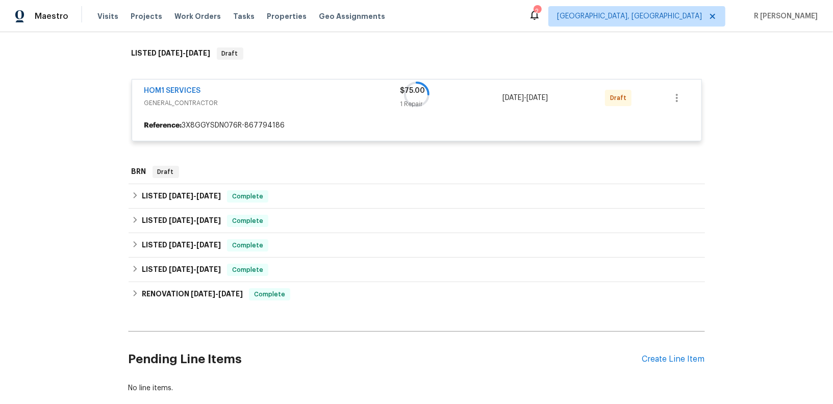
click at [173, 87] on div at bounding box center [417, 94] width 576 height 114
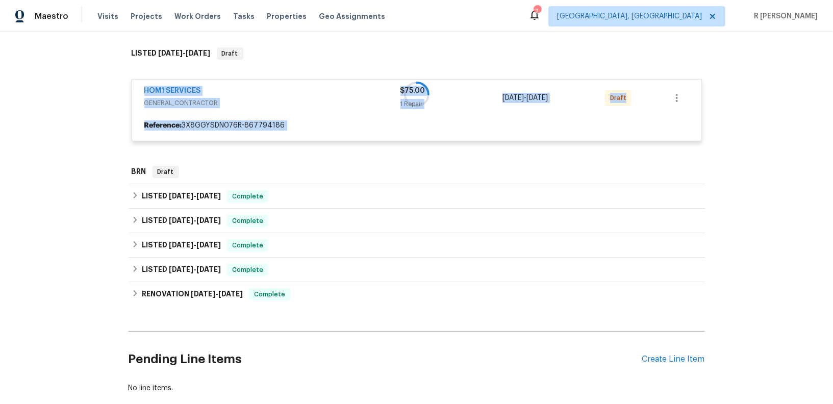
drag, startPoint x: 213, startPoint y: 88, endPoint x: 82, endPoint y: 88, distance: 131.1
click at [82, 88] on div "Back to all projects 1409 Medina Ln, Birmingham, AL 35235 3 Beds | 2 Baths | To…" at bounding box center [416, 218] width 833 height 372
click at [287, 97] on div at bounding box center [417, 94] width 576 height 114
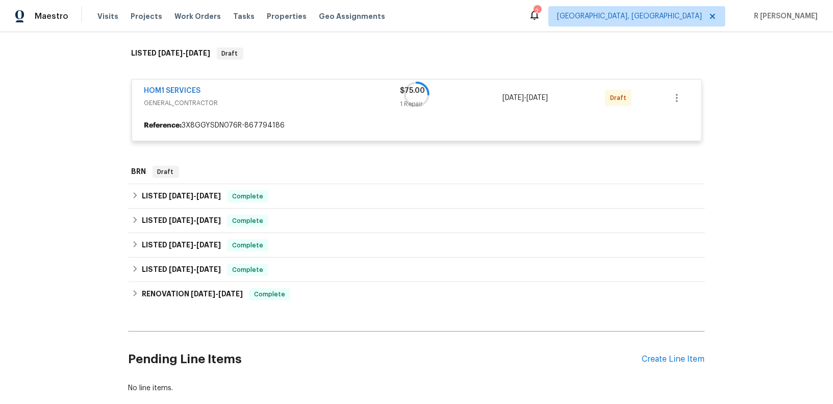
drag, startPoint x: 221, startPoint y: 91, endPoint x: 123, endPoint y: 91, distance: 97.9
click at [123, 91] on div "Back to all projects 1409 Medina Ln, Birmingham, AL 35235 3 Beds | 2 Baths | To…" at bounding box center [416, 218] width 833 height 372
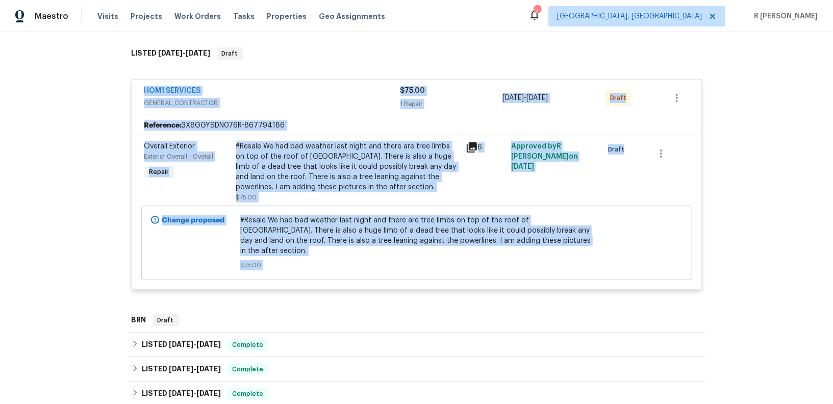
click at [236, 87] on div "HOM1 SERVICES" at bounding box center [272, 92] width 256 height 12
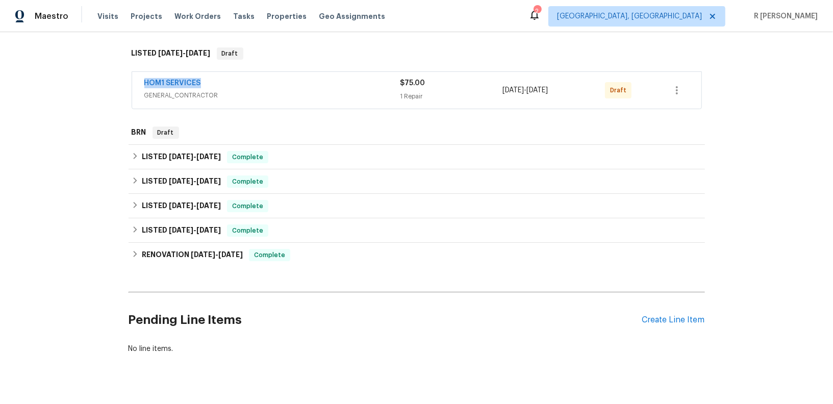
drag, startPoint x: 213, startPoint y: 83, endPoint x: 121, endPoint y: 82, distance: 91.3
click at [121, 82] on div "Back to all projects 1409 Medina Ln, Birmingham, AL 35235 3 Beds | 2 Baths | To…" at bounding box center [416, 218] width 833 height 372
copy link "HOM1 SERVICES"
click at [187, 82] on link "HOM1 SERVICES" at bounding box center [172, 83] width 57 height 7
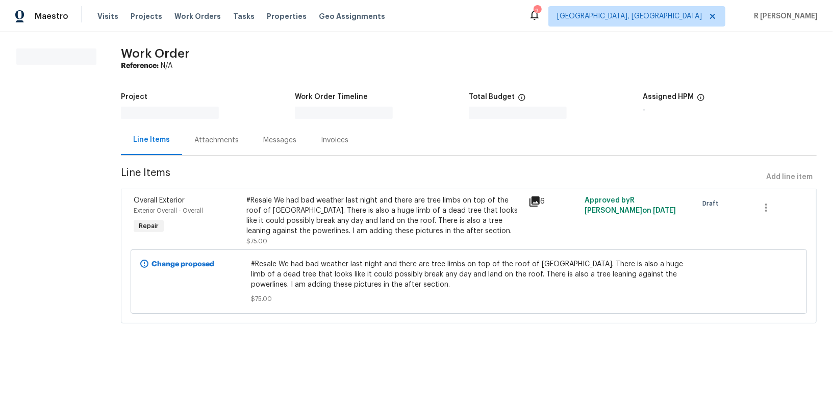
click at [218, 140] on div "Attachments" at bounding box center [216, 140] width 44 height 10
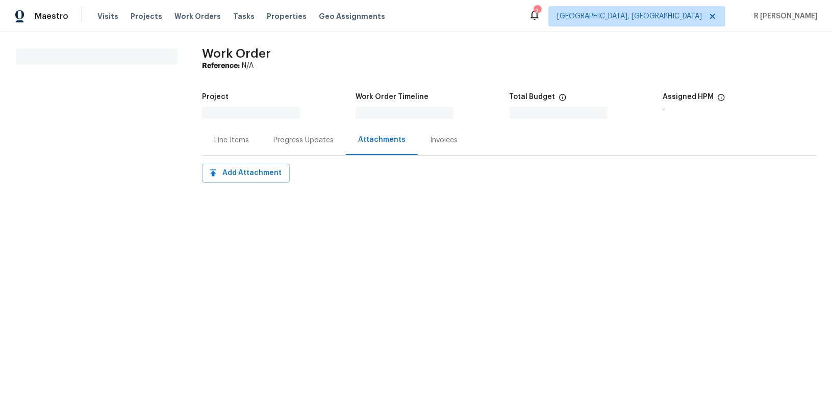
click at [299, 147] on div "Progress Updates" at bounding box center [303, 140] width 85 height 30
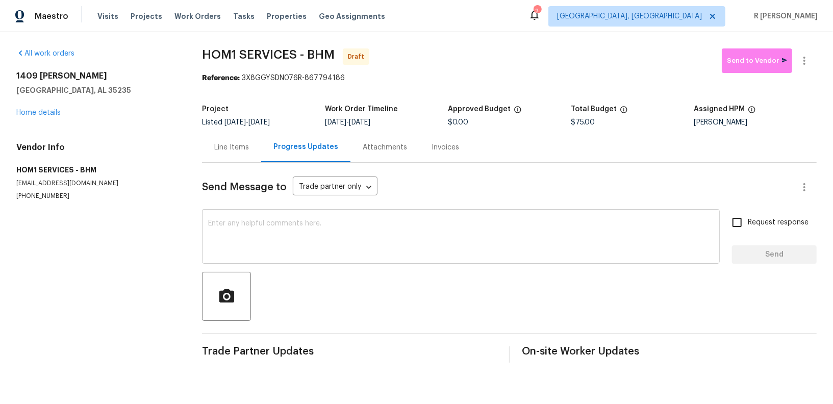
click at [494, 239] on textarea at bounding box center [460, 238] width 505 height 36
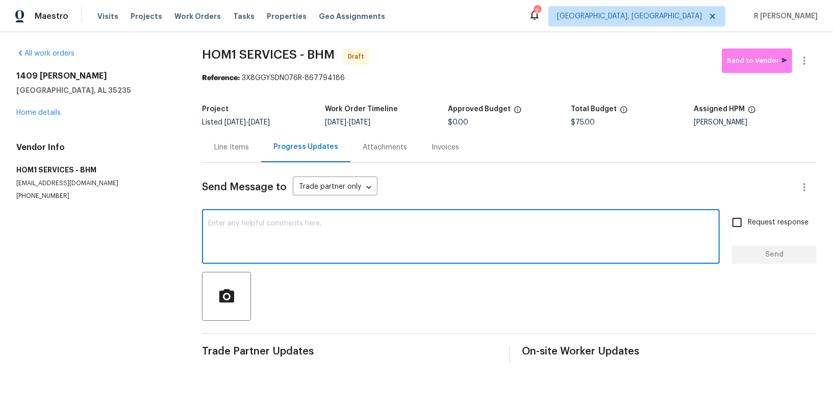
paste textarea "Hi this is (Yogesh) with Opendoor. I’m confirming you received the WO for the p…"
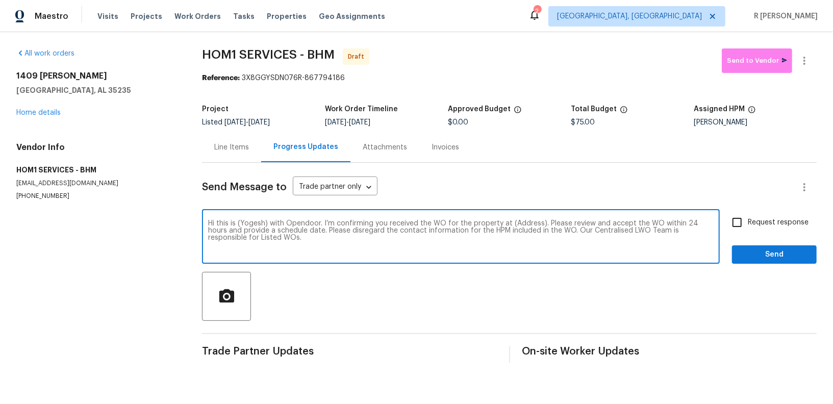
click at [521, 221] on textarea "Hi this is (Yogesh) with Opendoor. I’m confirming you received the WO for the p…" at bounding box center [460, 238] width 505 height 36
paste textarea "1409 Medina Ln, Birmingham, AL 35235"
type textarea "Hi this is (Yogesh) with Opendoor. I’m confirming you received the WO for the p…"
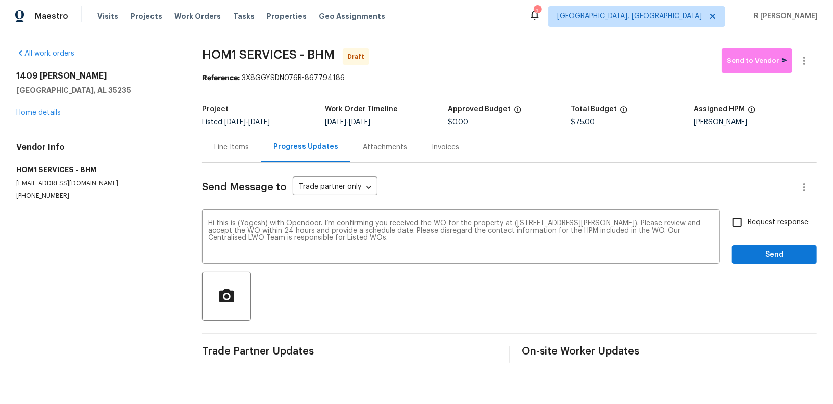
click at [761, 225] on span "Request response" at bounding box center [778, 222] width 61 height 11
click at [748, 225] on input "Request response" at bounding box center [736, 222] width 21 height 21
checkbox input "true"
click at [761, 257] on span "Send" at bounding box center [774, 254] width 68 height 13
click at [809, 62] on icon "button" at bounding box center [804, 61] width 12 height 12
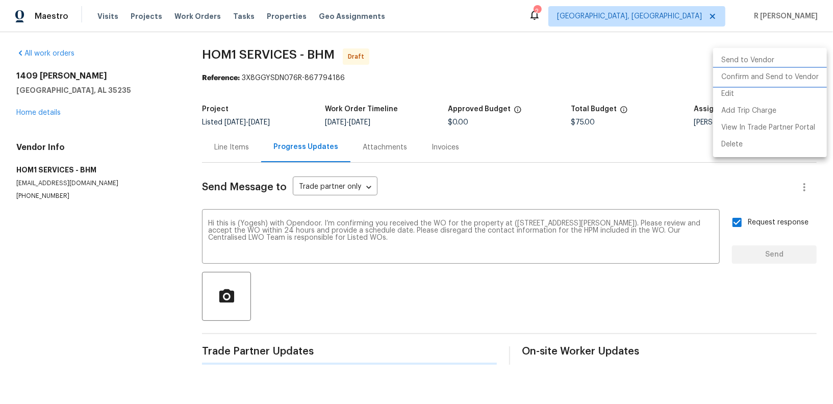
click at [768, 75] on li "Confirm and Send to Vendor" at bounding box center [770, 77] width 114 height 17
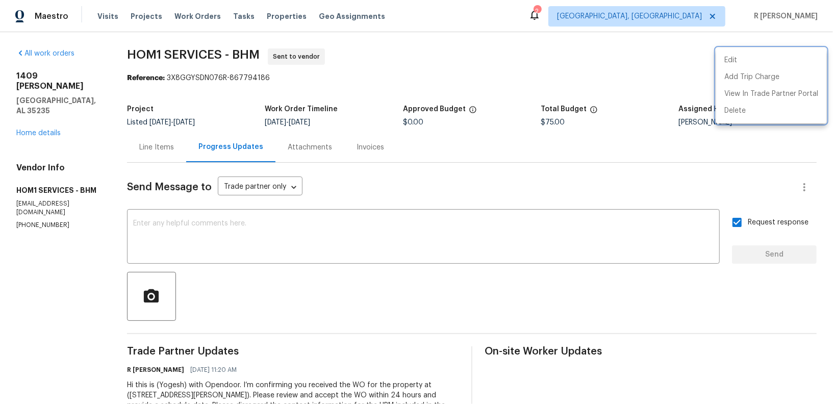
click at [361, 252] on div at bounding box center [416, 202] width 833 height 404
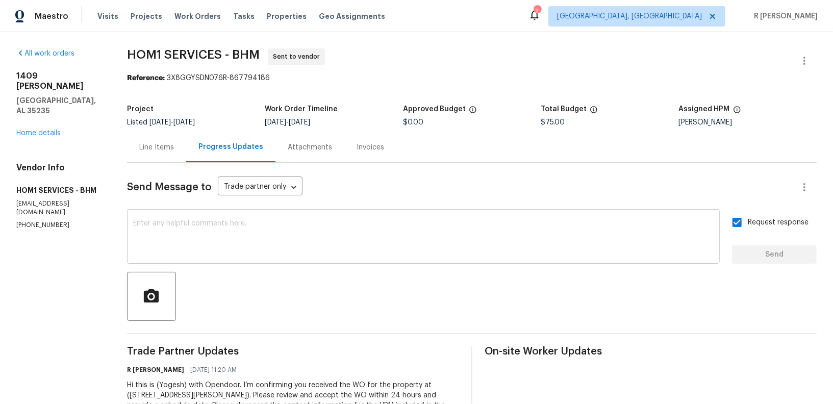
click at [392, 251] on textarea at bounding box center [423, 238] width 580 height 36
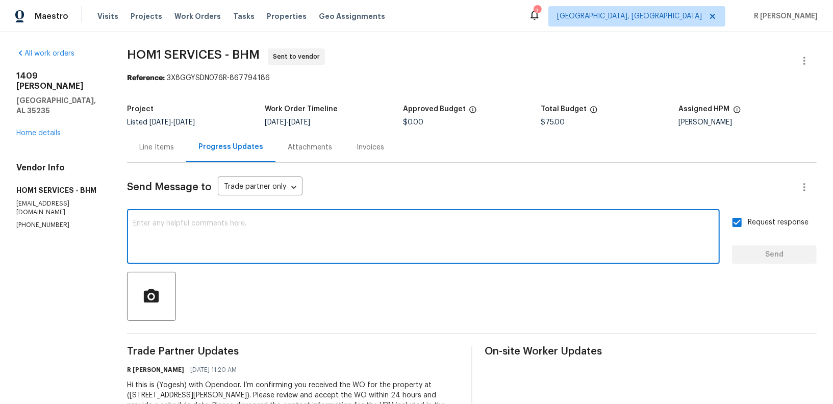
paste textarea "Recommended: Remove dead tree branches on roof and front of property. Get price…"
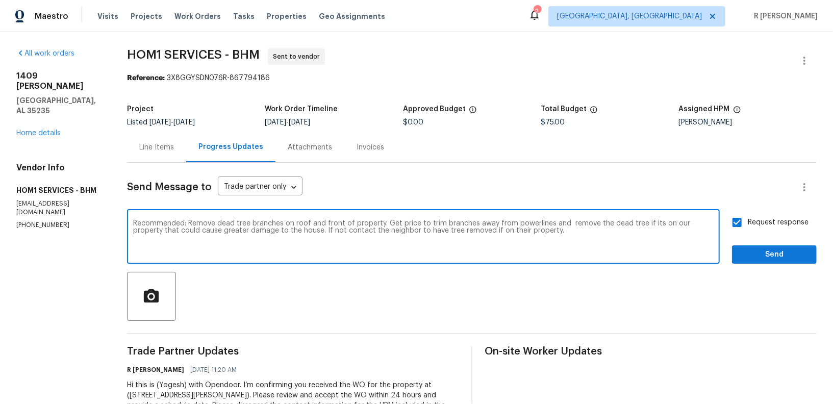
type textarea "Recommended: Remove dead tree branches on roof and front of property. Get price…"
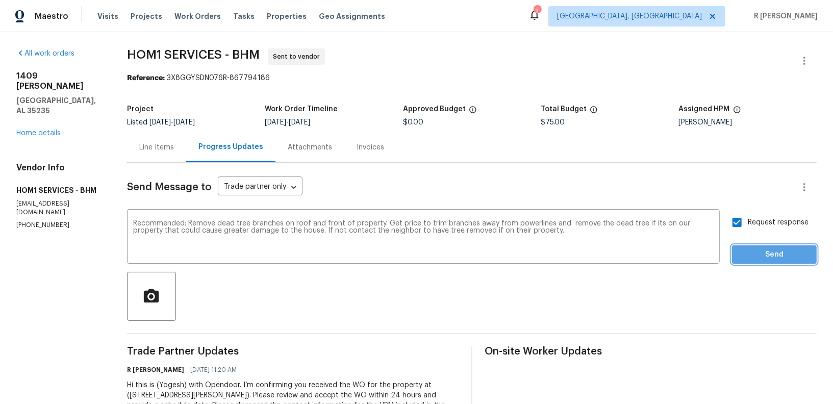
click at [782, 256] on span "Send" at bounding box center [774, 254] width 68 height 13
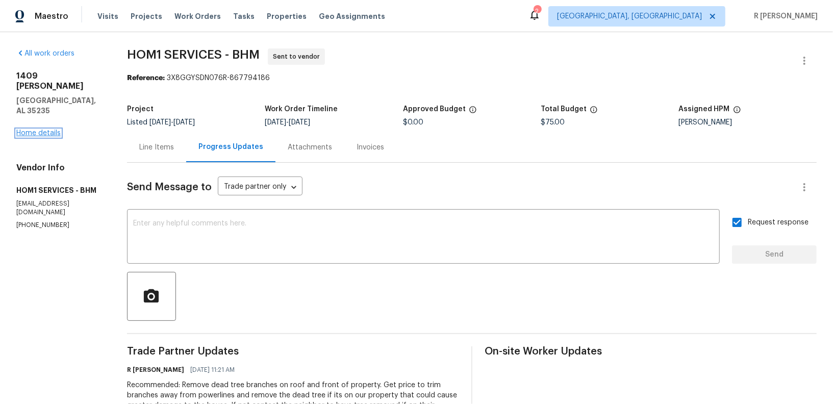
click at [39, 130] on link "Home details" at bounding box center [38, 133] width 44 height 7
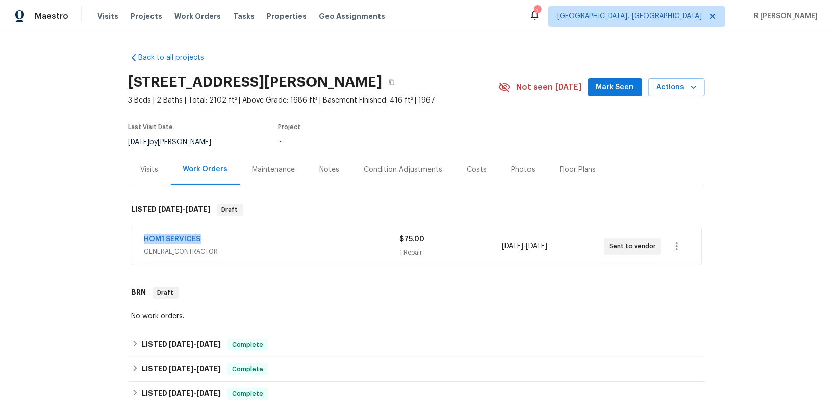
drag, startPoint x: 213, startPoint y: 241, endPoint x: 74, endPoint y: 241, distance: 138.2
click at [74, 241] on div "Back to all projects 1409 Medina Ln, Birmingham, AL 35235 3 Beds | 2 Baths | To…" at bounding box center [416, 218] width 833 height 372
copy link "HOM1 SERVICES"
click at [178, 237] on link "HOM1 SERVICES" at bounding box center [172, 239] width 57 height 7
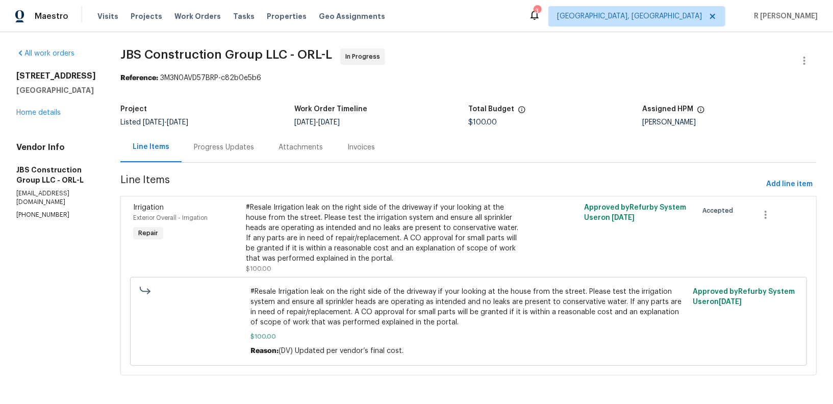
click at [254, 143] on div "Progress Updates" at bounding box center [224, 147] width 60 height 10
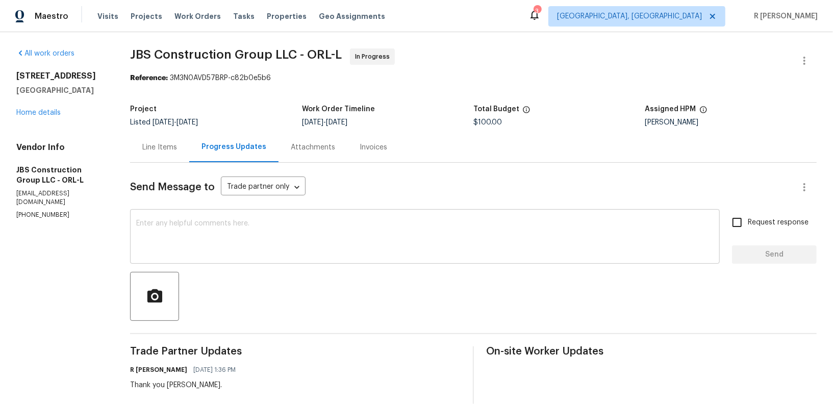
click at [349, 236] on textarea at bounding box center [424, 238] width 577 height 36
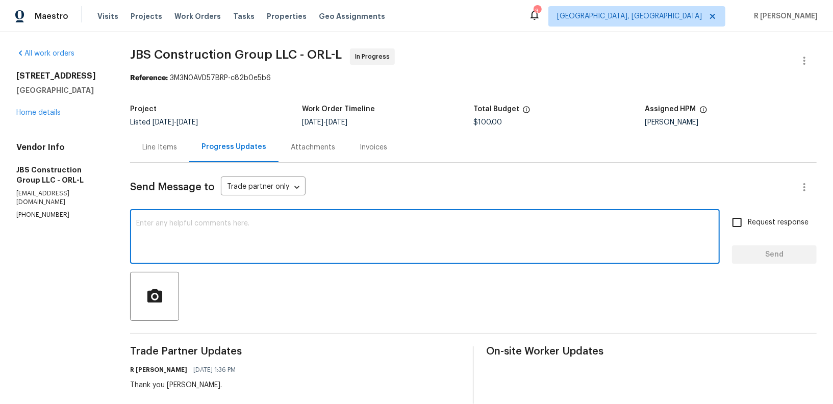
paste textarea "Hi Team, can we get a status update on the work order? Thanks!"
type textarea "Hi Team, can we get a status update on the work order? Thanks!"
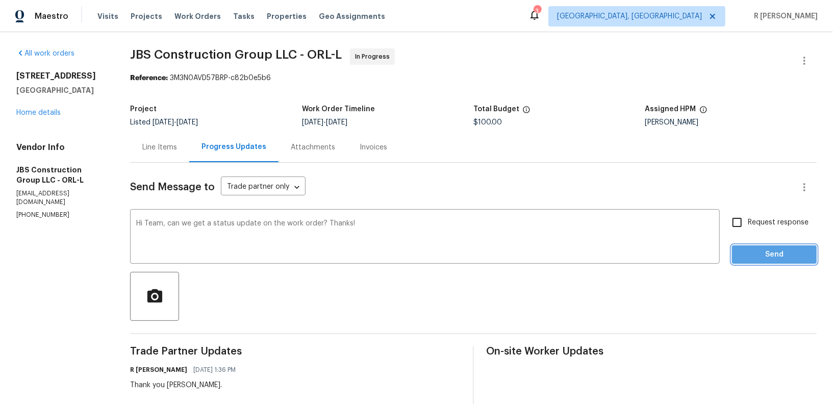
click at [762, 260] on span "Send" at bounding box center [774, 254] width 68 height 13
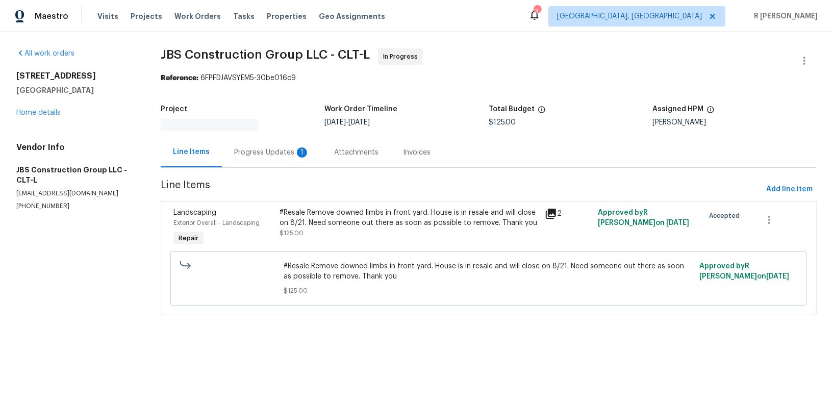
click at [261, 160] on div "Progress Updates 1" at bounding box center [272, 152] width 100 height 30
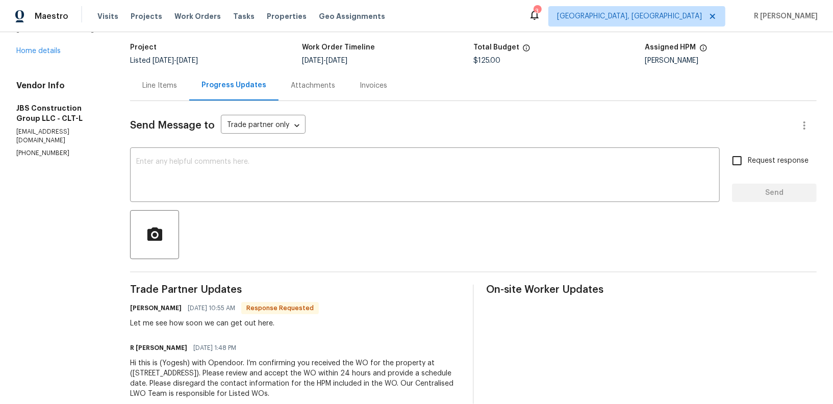
scroll to position [85, 0]
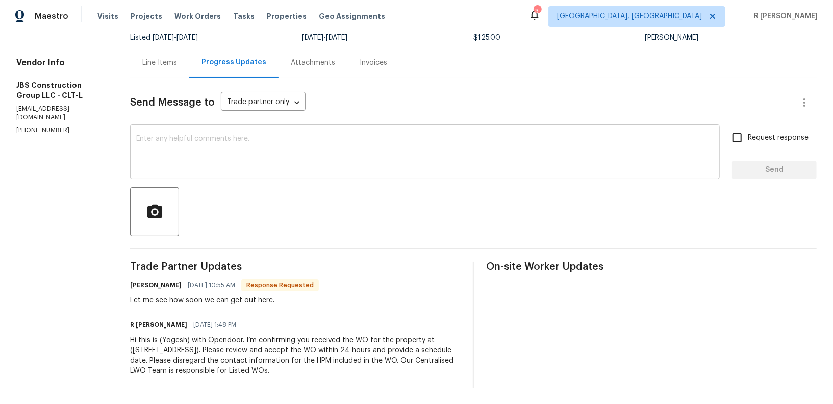
click at [378, 170] on textarea at bounding box center [424, 153] width 577 height 36
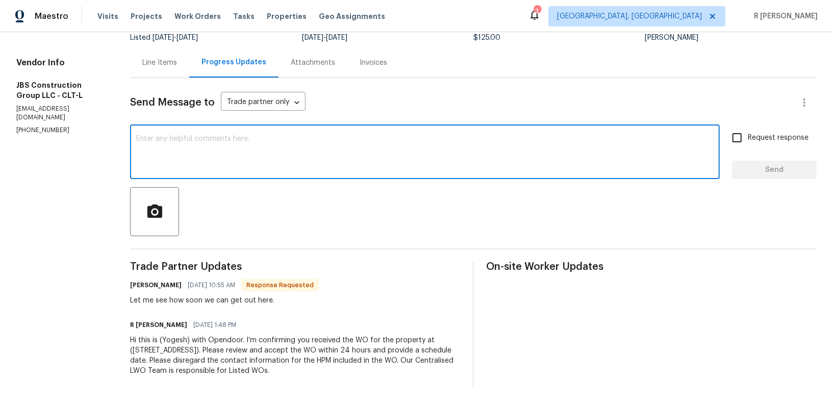
click at [378, 170] on textarea at bounding box center [424, 153] width 577 height 36
type textarea "Thank you [PERSON_NAME]."
click at [789, 180] on div "Send Message to Trade partner only Trade partner only ​ Thank you [PERSON_NAME]…" at bounding box center [473, 233] width 686 height 310
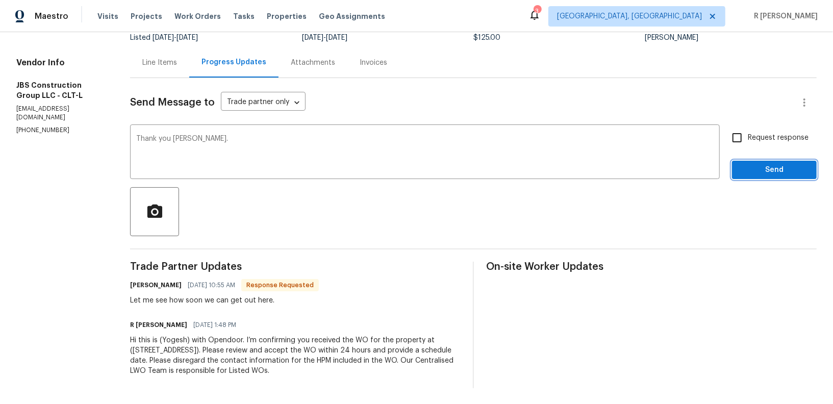
click at [777, 175] on span "Send" at bounding box center [774, 170] width 68 height 13
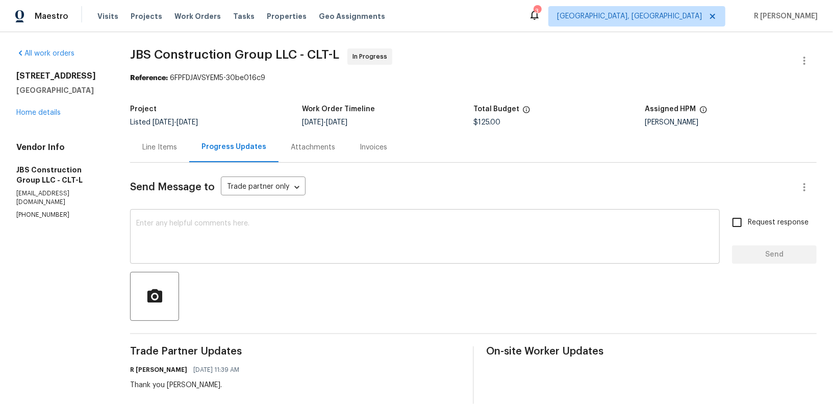
scroll to position [125, 0]
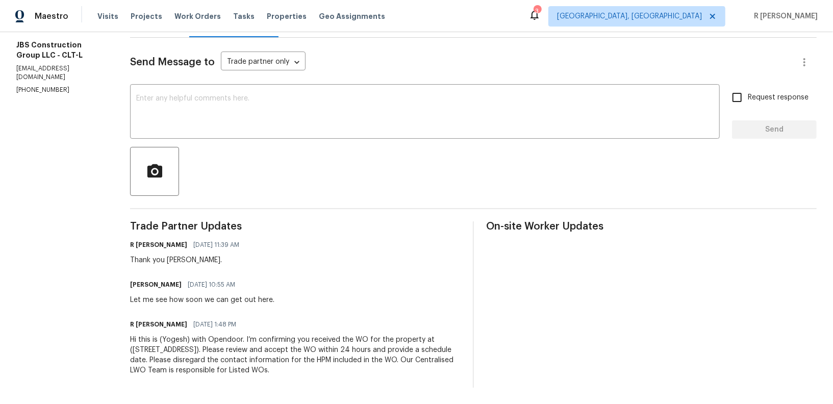
click at [219, 301] on div "Let me see how soon we can get out here." at bounding box center [202, 300] width 144 height 10
copy div "Let me see how soon we can get out here."
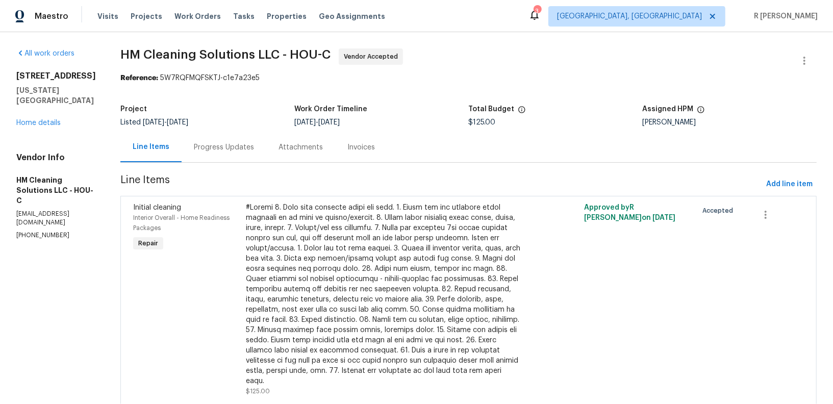
click at [245, 146] on div "Progress Updates" at bounding box center [224, 147] width 60 height 10
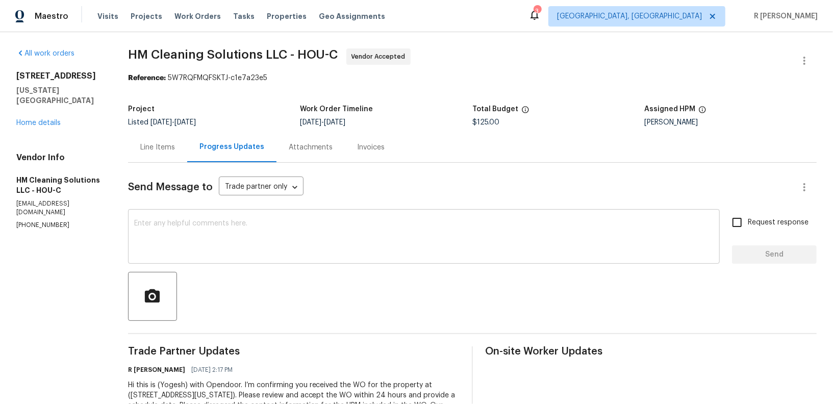
click at [459, 252] on textarea at bounding box center [423, 238] width 579 height 36
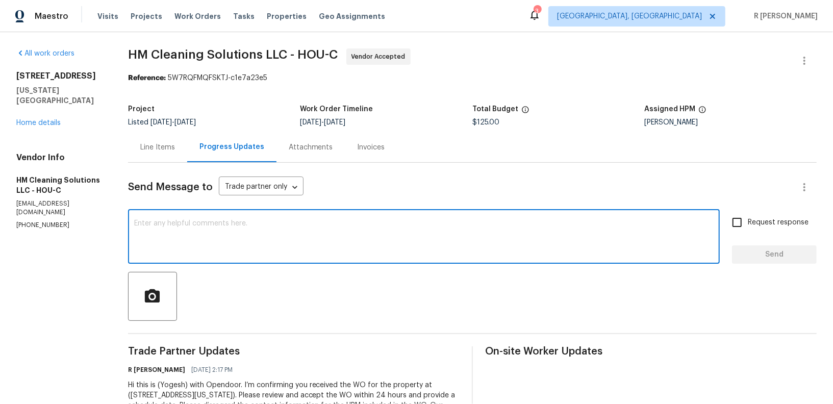
paste textarea "Hi Team, can we get a status update on the work order? Thanks!"
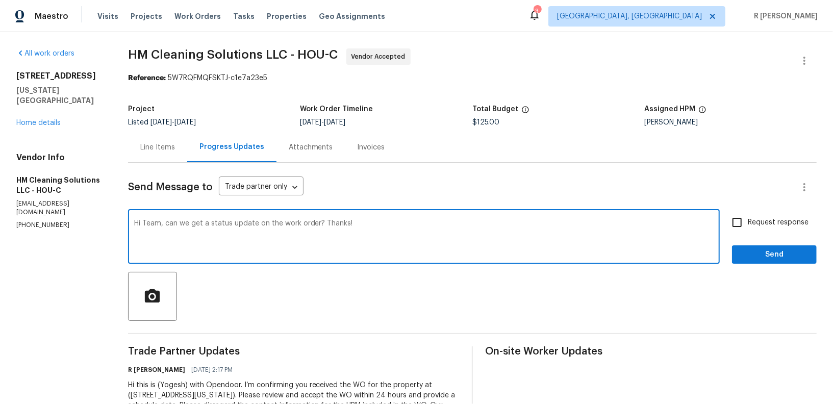
type textarea "Hi Team, can we get a status update on the work order? Thanks!"
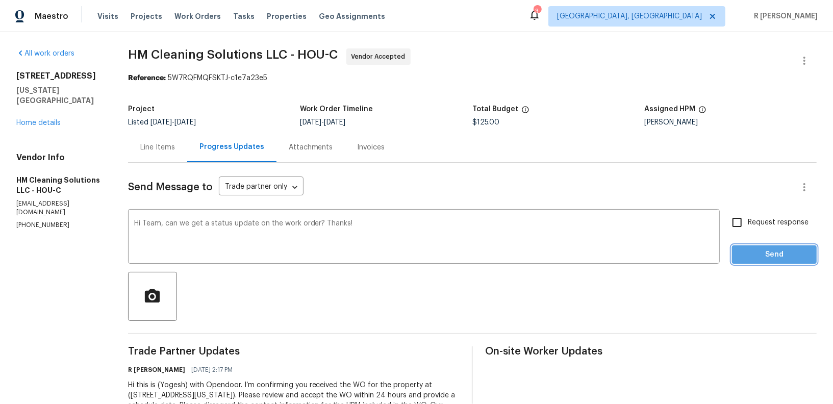
click at [782, 257] on span "Send" at bounding box center [774, 254] width 68 height 13
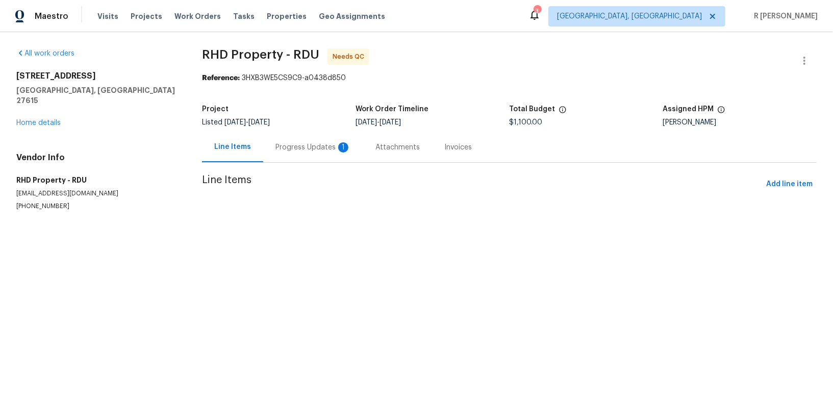
click at [303, 150] on div "Progress Updates 1" at bounding box center [312, 147] width 75 height 10
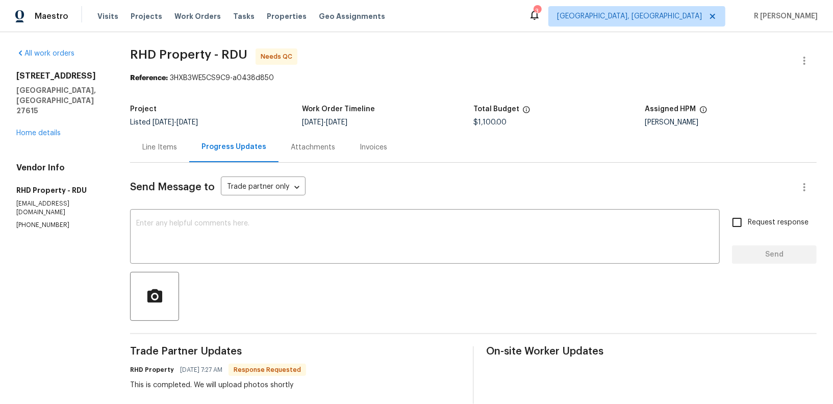
click at [170, 144] on div "Line Items" at bounding box center [159, 147] width 35 height 10
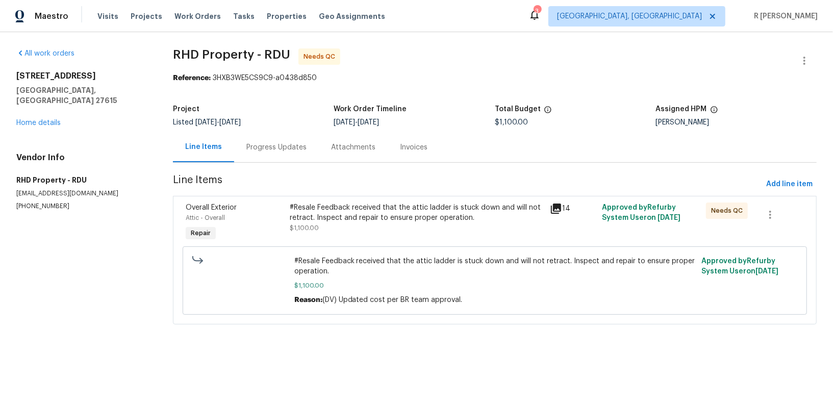
click at [453, 220] on div "#Resale Feedback received that the attic ladder is stuck down and will not retr…" at bounding box center [417, 212] width 254 height 20
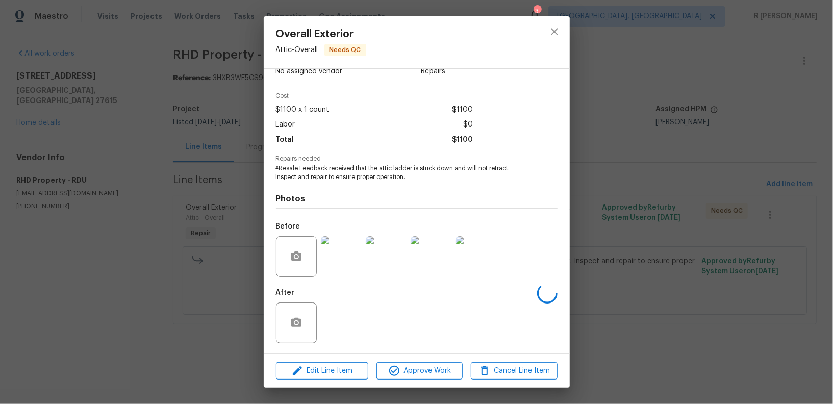
scroll to position [22, 0]
click at [554, 40] on button "close" at bounding box center [554, 31] width 24 height 24
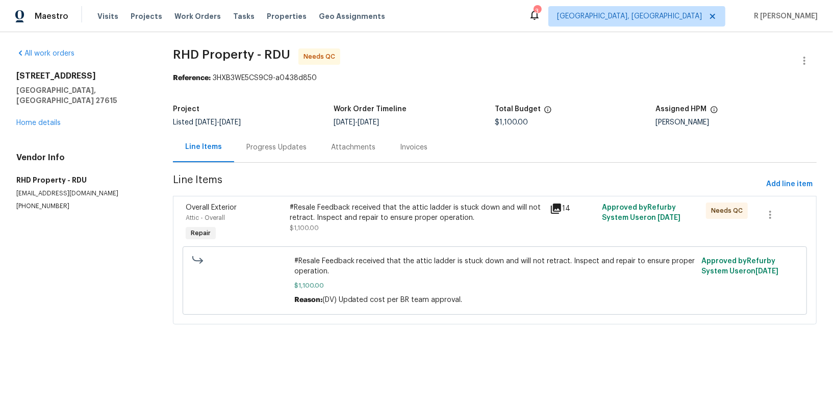
click at [287, 149] on div "Progress Updates" at bounding box center [276, 147] width 60 height 10
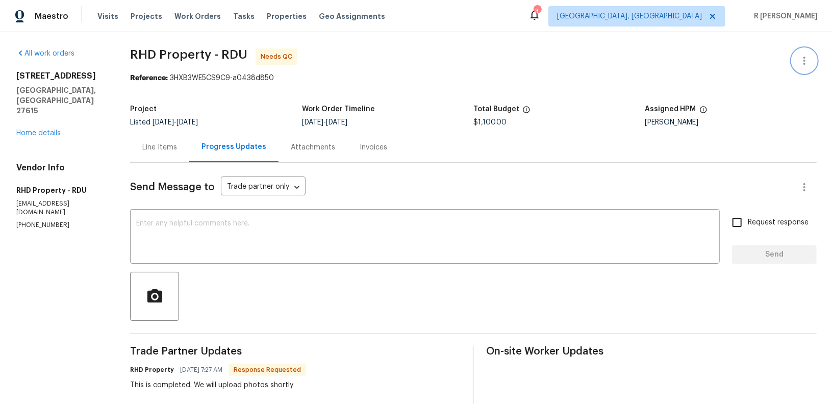
click at [807, 58] on icon "button" at bounding box center [804, 61] width 12 height 12
click at [727, 61] on li "Edit" at bounding box center [771, 60] width 110 height 17
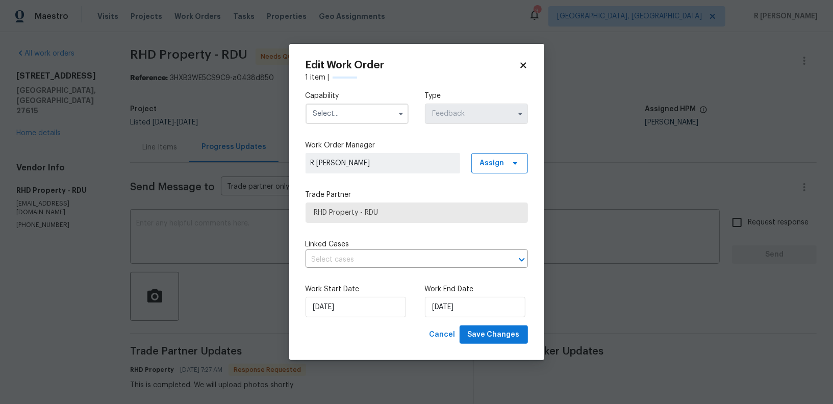
click at [419, 101] on div "Capability Type Feedback" at bounding box center [416, 107] width 222 height 49
click at [382, 109] on input "text" at bounding box center [356, 114] width 103 height 20
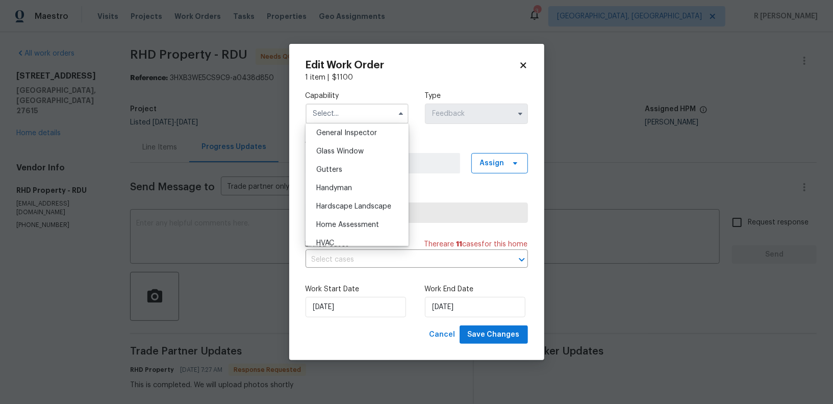
scroll to position [512, 0]
